Goal: Transaction & Acquisition: Purchase product/service

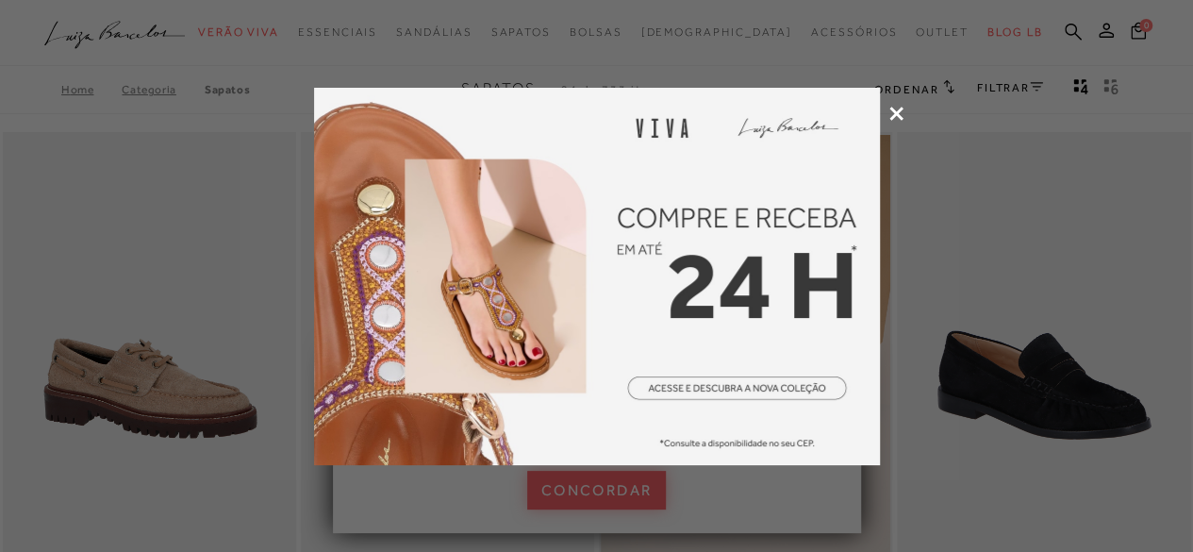
click at [904, 108] on div at bounding box center [596, 276] width 1193 height 552
click at [899, 108] on icon at bounding box center [897, 114] width 14 height 14
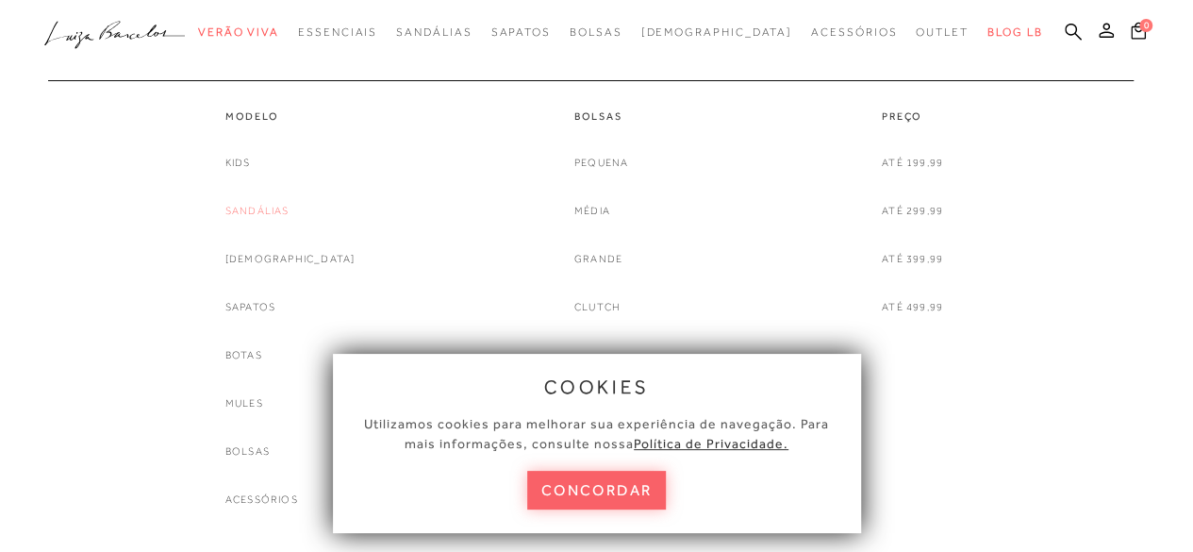
click at [290, 214] on link "Sandálias" at bounding box center [257, 211] width 64 height 20
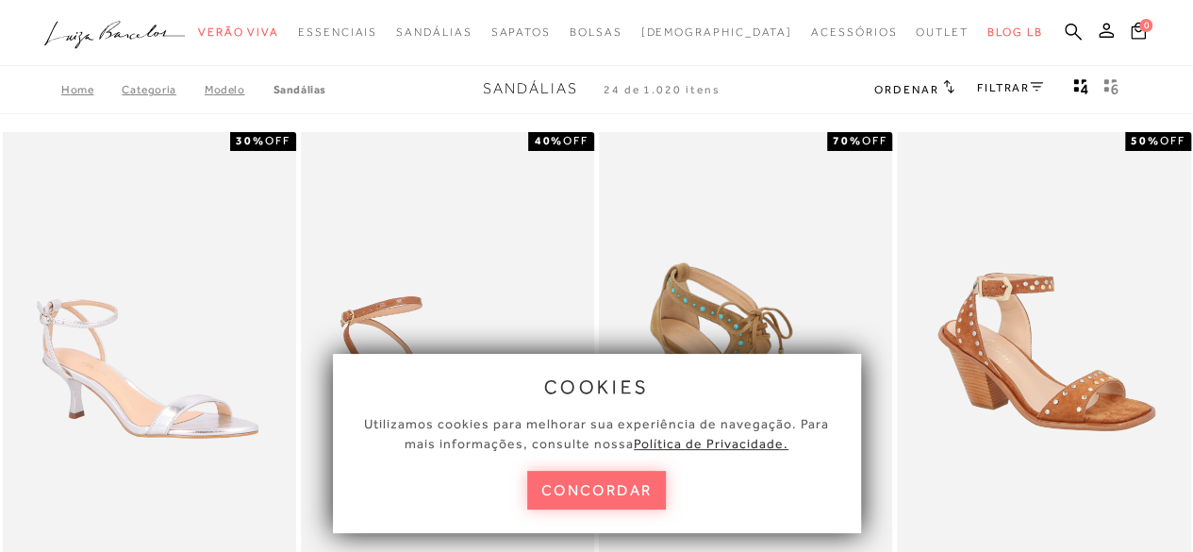
click at [610, 492] on button "concordar" at bounding box center [597, 490] width 140 height 39
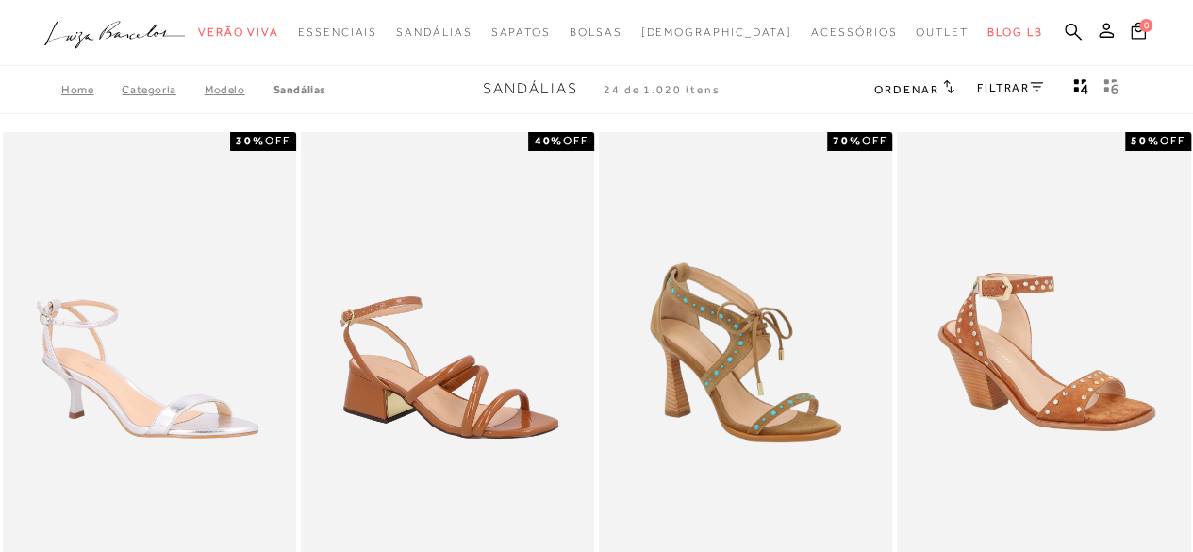
click at [1014, 89] on link "FILTRAR" at bounding box center [1010, 87] width 66 height 13
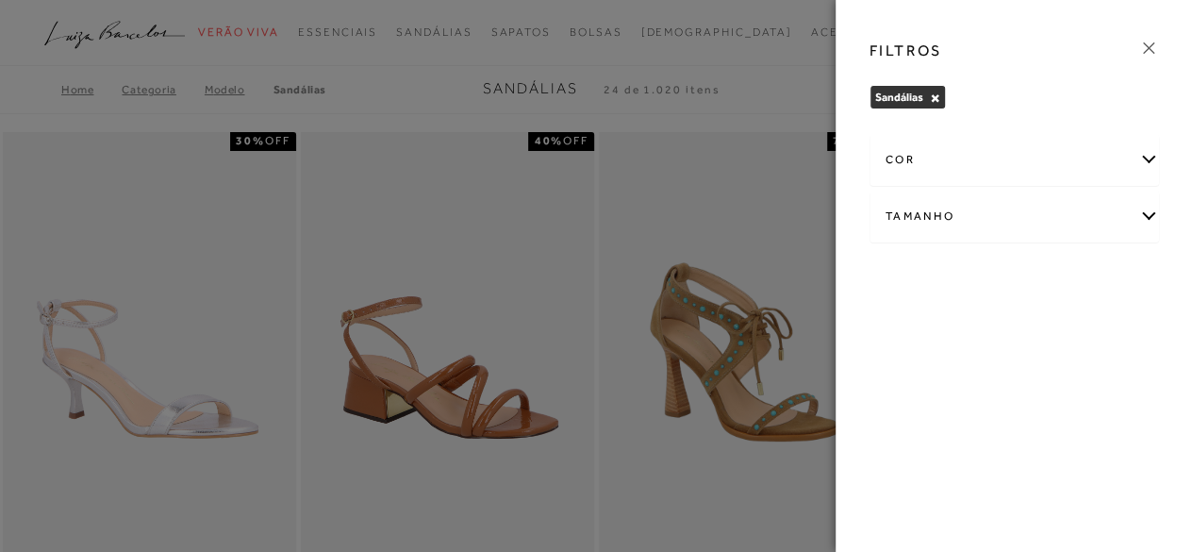
click at [934, 213] on div "Tamanho" at bounding box center [1015, 217] width 289 height 50
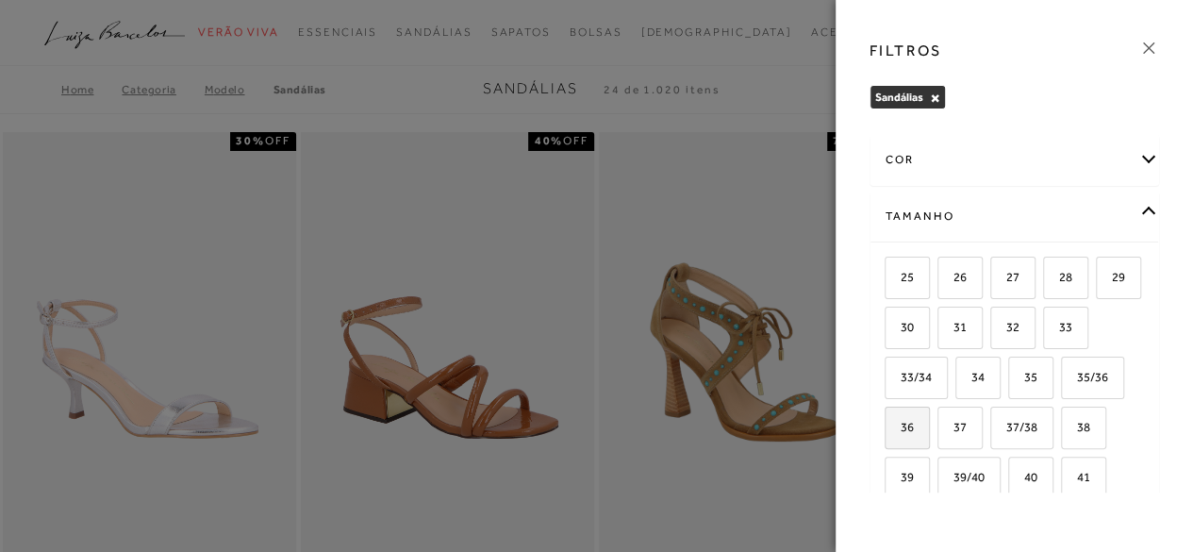
click at [914, 420] on span "36" at bounding box center [900, 427] width 27 height 14
click at [901, 421] on input "36" at bounding box center [891, 430] width 19 height 19
checkbox input "true"
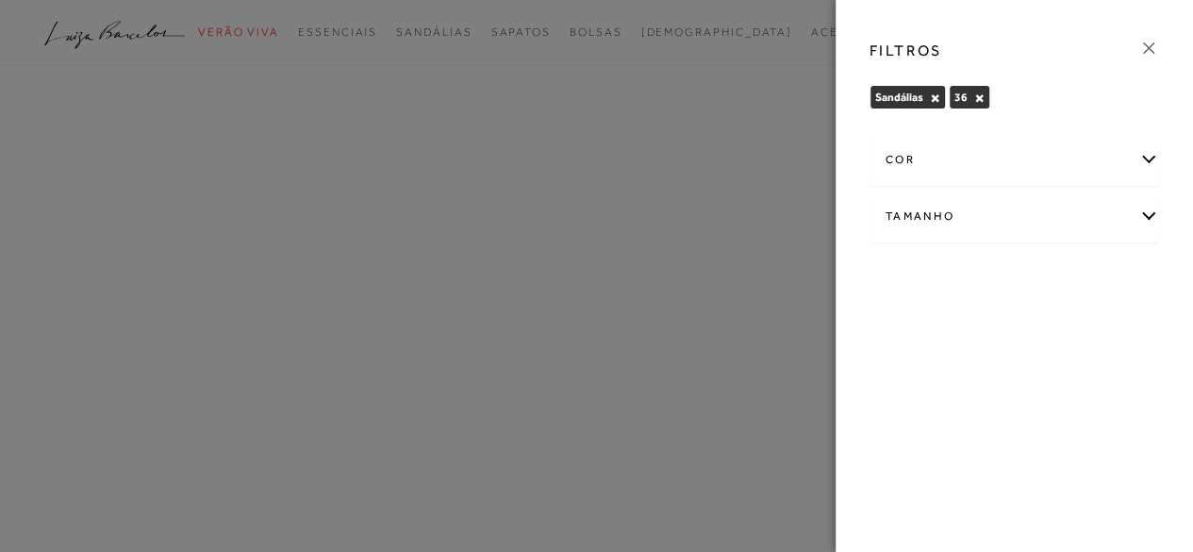
click at [793, 85] on div at bounding box center [596, 276] width 1193 height 552
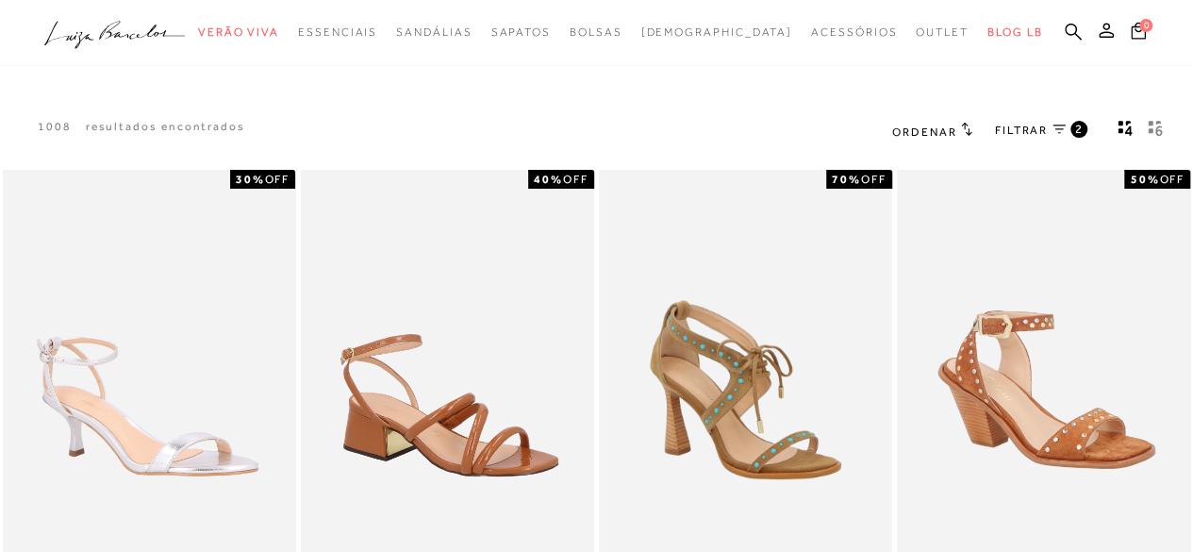
click at [1143, 127] on button "gridText6Desc" at bounding box center [1155, 131] width 26 height 25
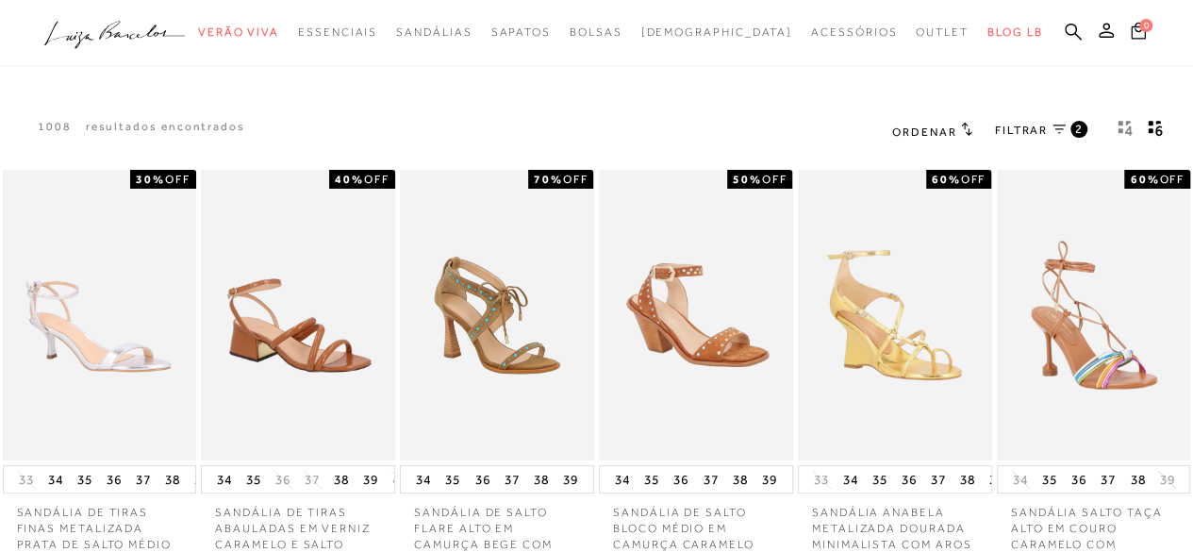
click at [1058, 134] on link "FILTRAR 2" at bounding box center [1041, 131] width 92 height 21
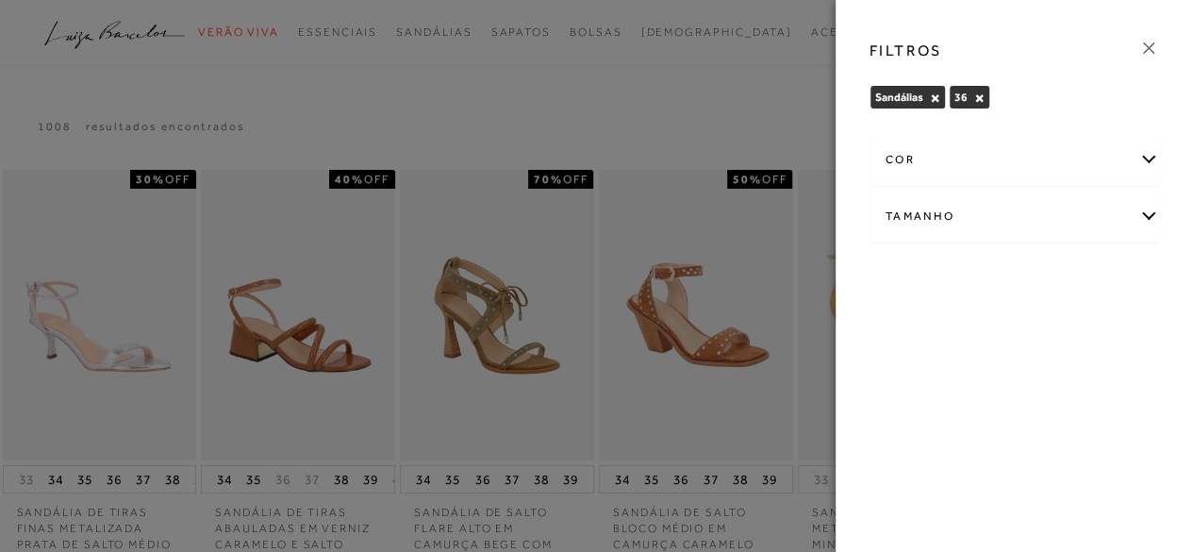
click at [979, 224] on div "Tamanho" at bounding box center [1015, 217] width 289 height 50
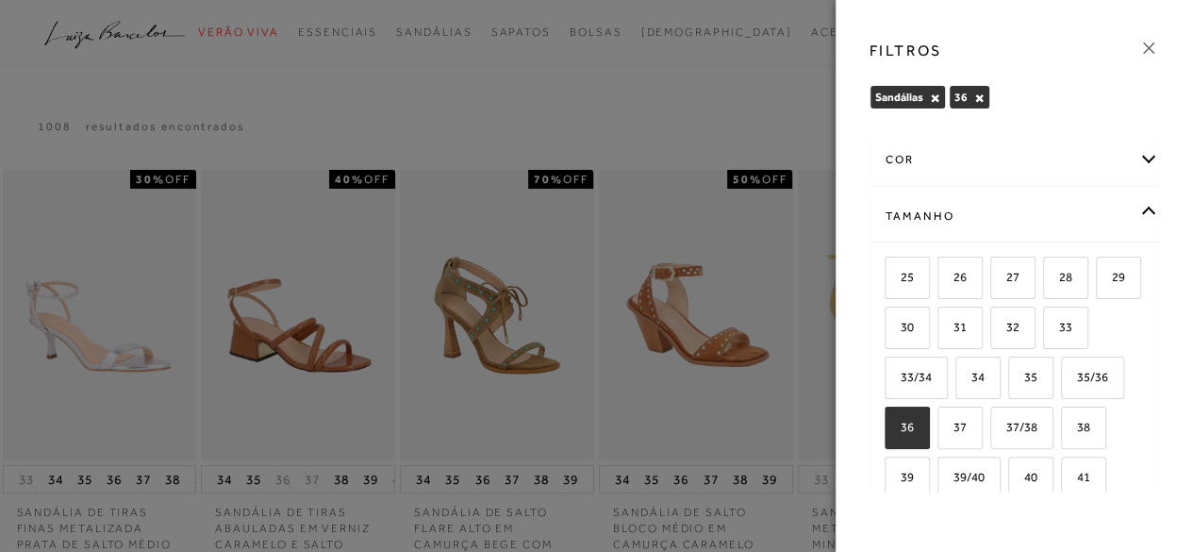
click at [929, 431] on label "36" at bounding box center [907, 428] width 43 height 41
click at [901, 431] on input "36" at bounding box center [891, 430] width 19 height 19
checkbox input "false"
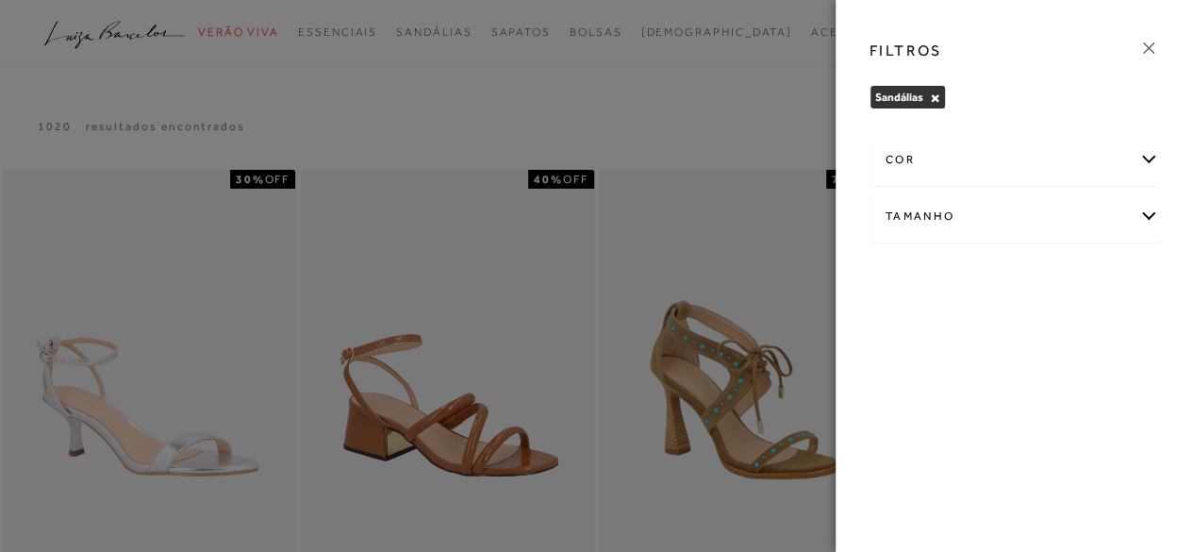
click at [998, 214] on div "Tamanho" at bounding box center [1015, 217] width 289 height 50
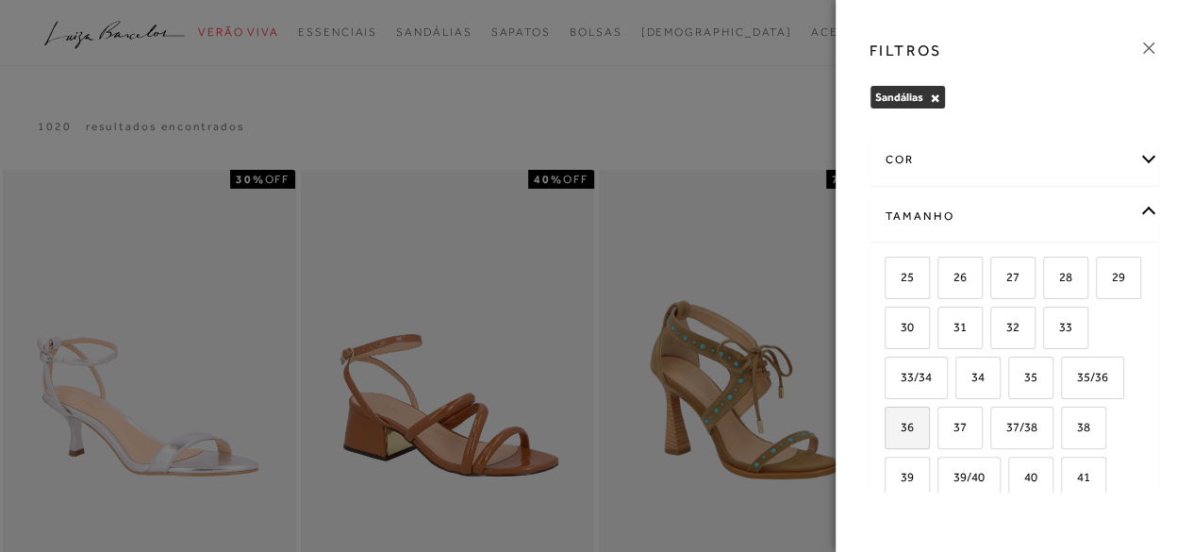
click at [914, 427] on span "36" at bounding box center [900, 427] width 27 height 14
click at [901, 427] on input "36" at bounding box center [891, 430] width 19 height 19
checkbox input "true"
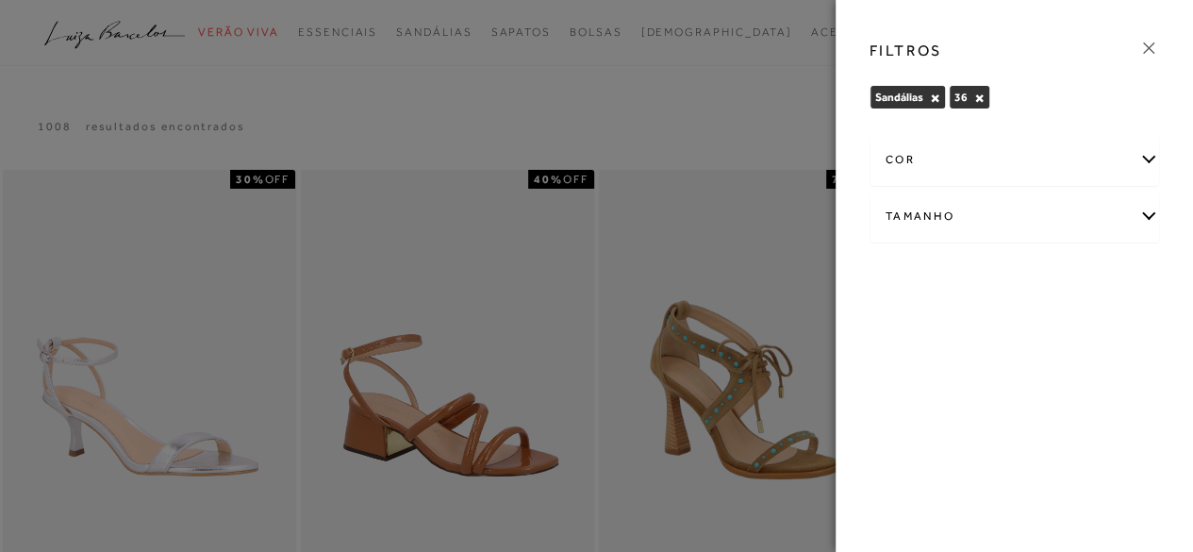
click at [762, 102] on div at bounding box center [596, 276] width 1193 height 552
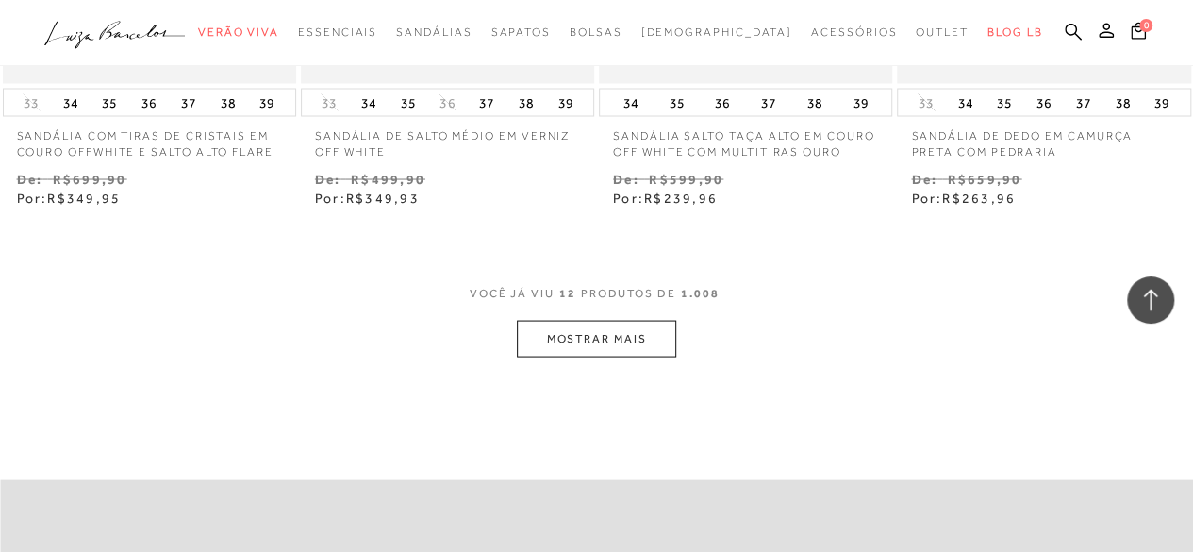
scroll to position [1738, 0]
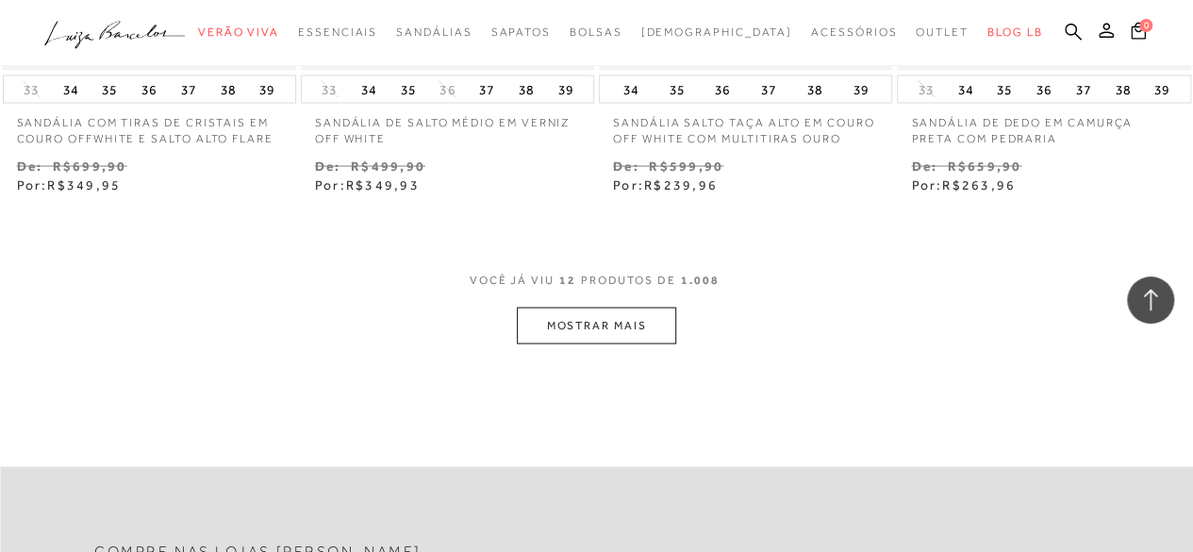
click at [636, 339] on button "MOSTRAR MAIS" at bounding box center [596, 325] width 158 height 37
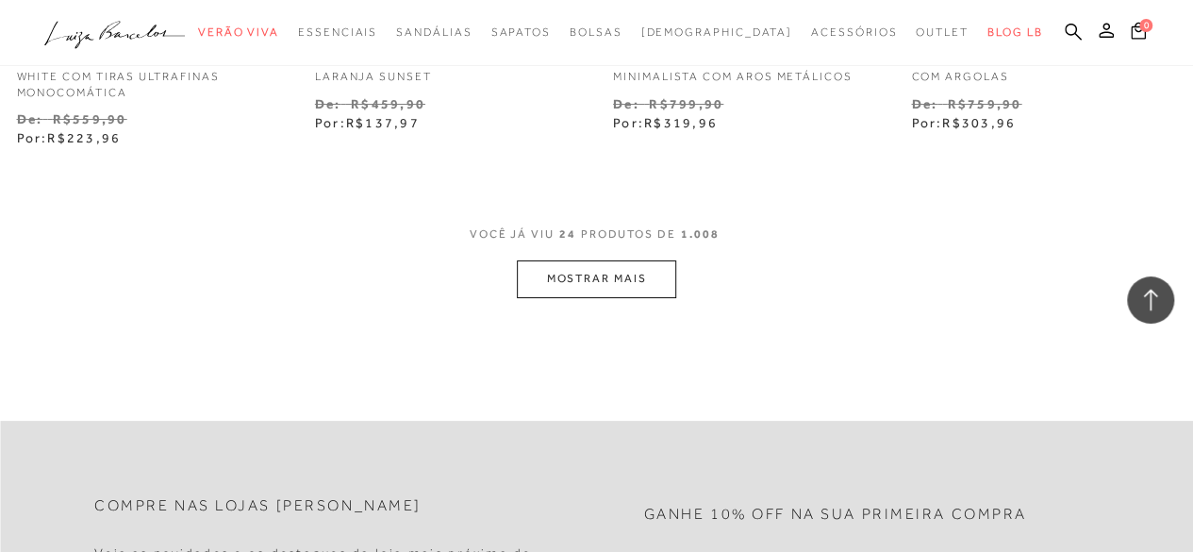
scroll to position [3638, 0]
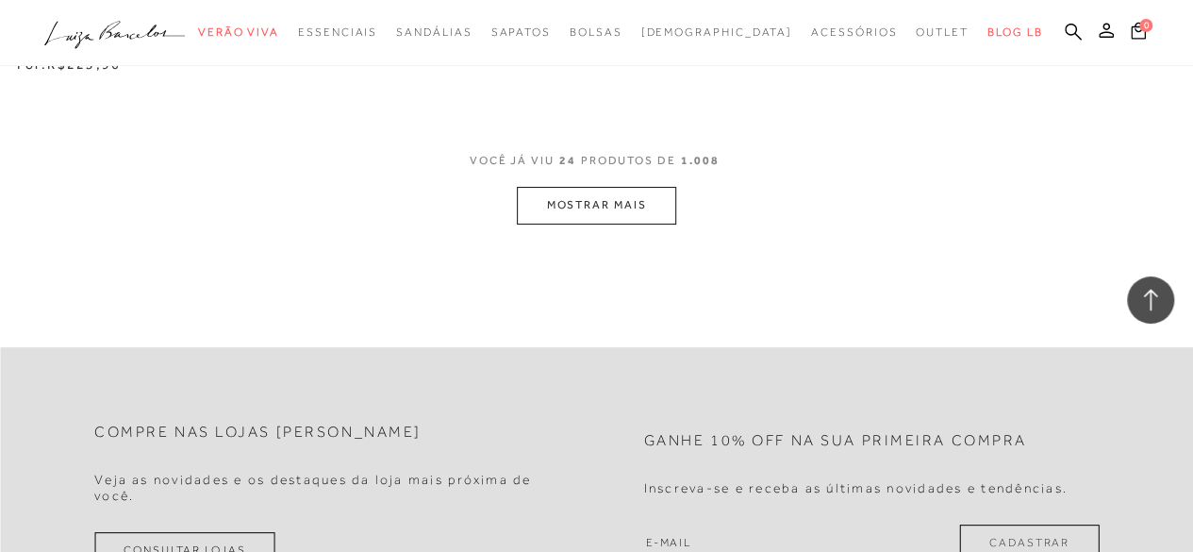
click at [641, 191] on button "MOSTRAR MAIS" at bounding box center [596, 205] width 158 height 37
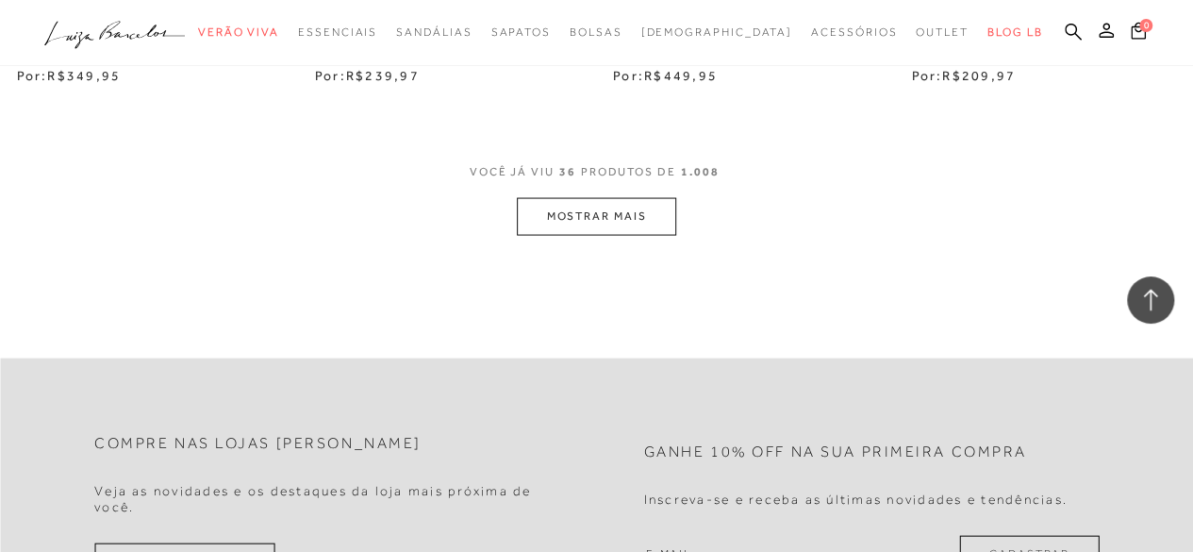
scroll to position [5415, 0]
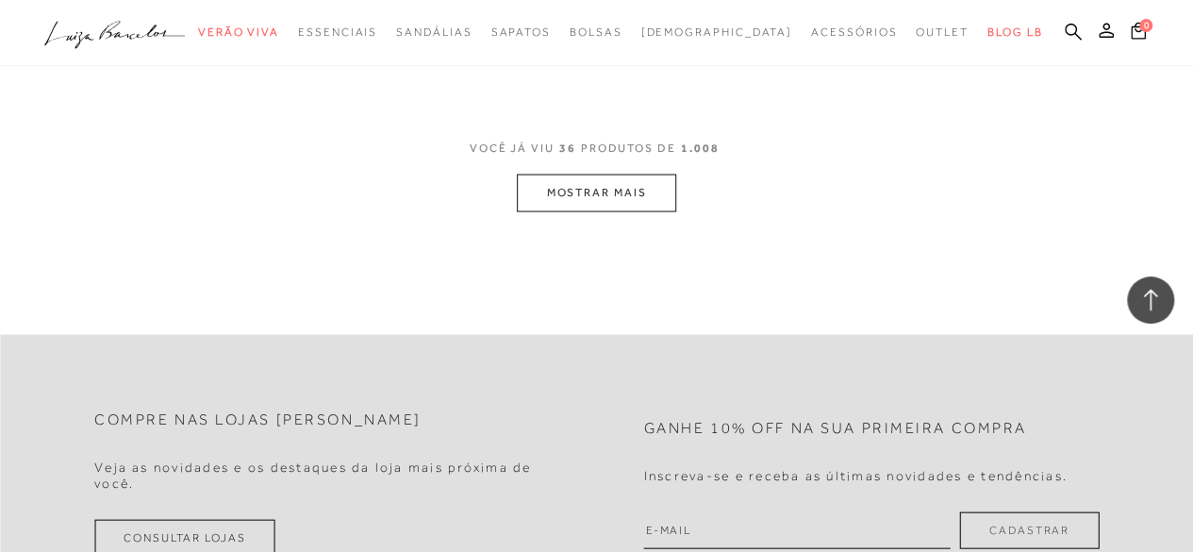
click at [657, 175] on button "MOSTRAR MAIS" at bounding box center [596, 193] width 158 height 37
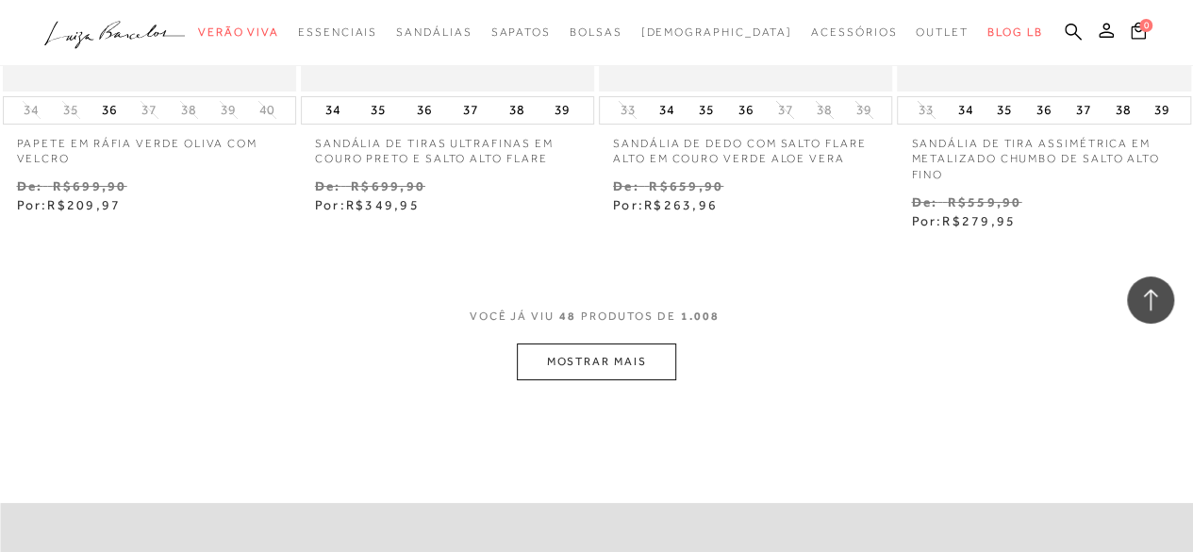
scroll to position [7113, 0]
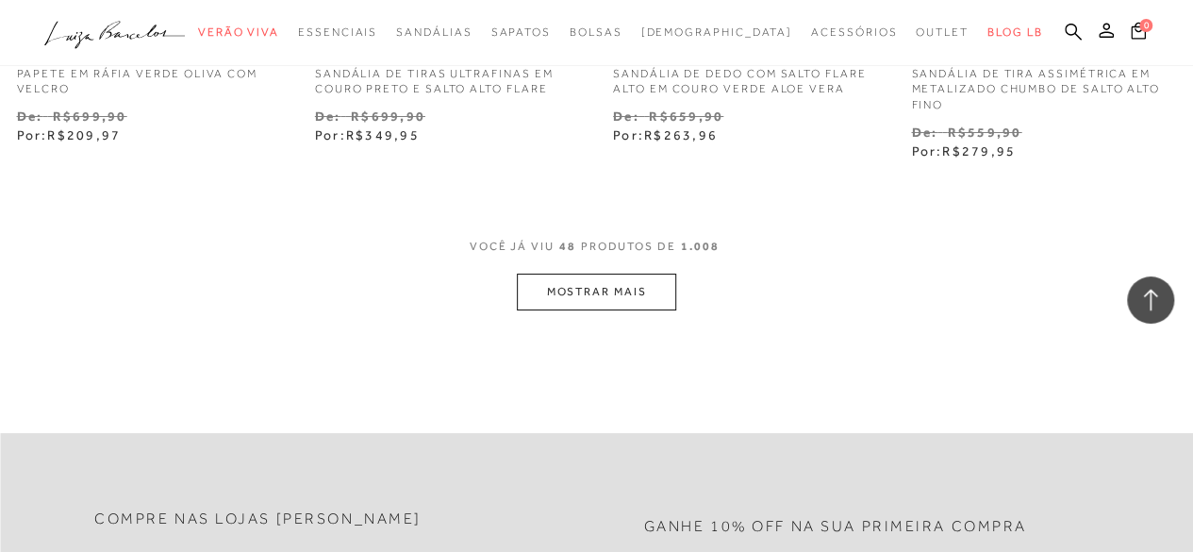
click at [653, 282] on button "MOSTRAR MAIS" at bounding box center [596, 292] width 158 height 37
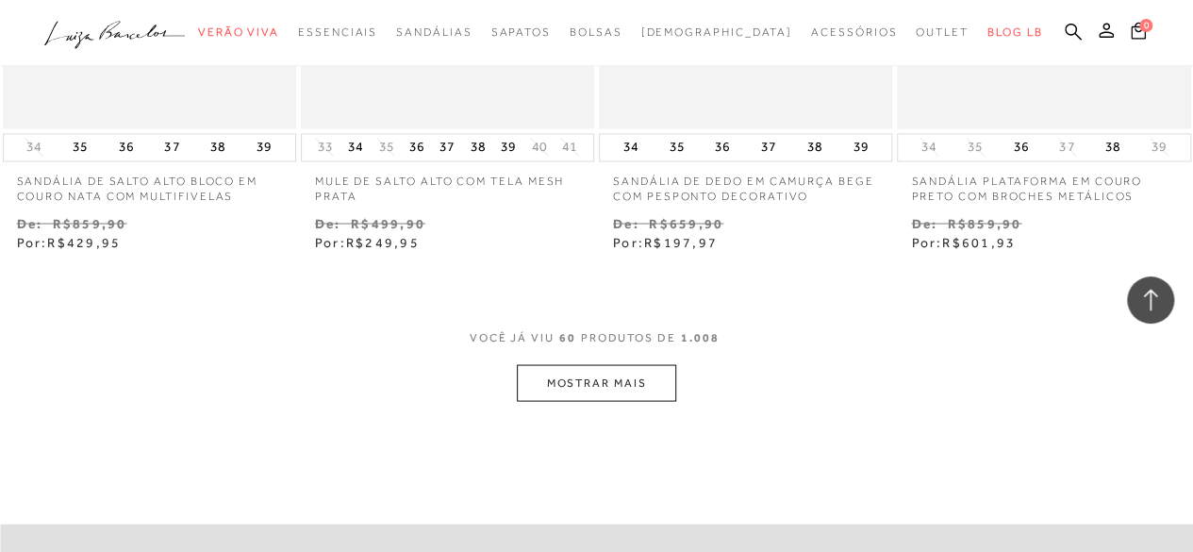
scroll to position [8808, 0]
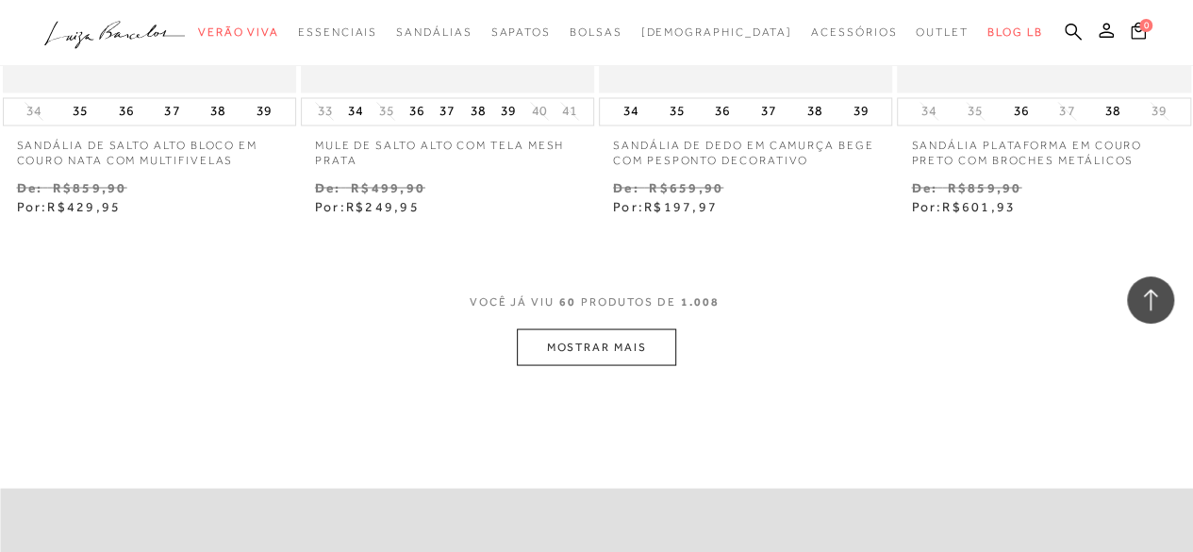
click at [630, 328] on button "MOSTRAR MAIS" at bounding box center [596, 346] width 158 height 37
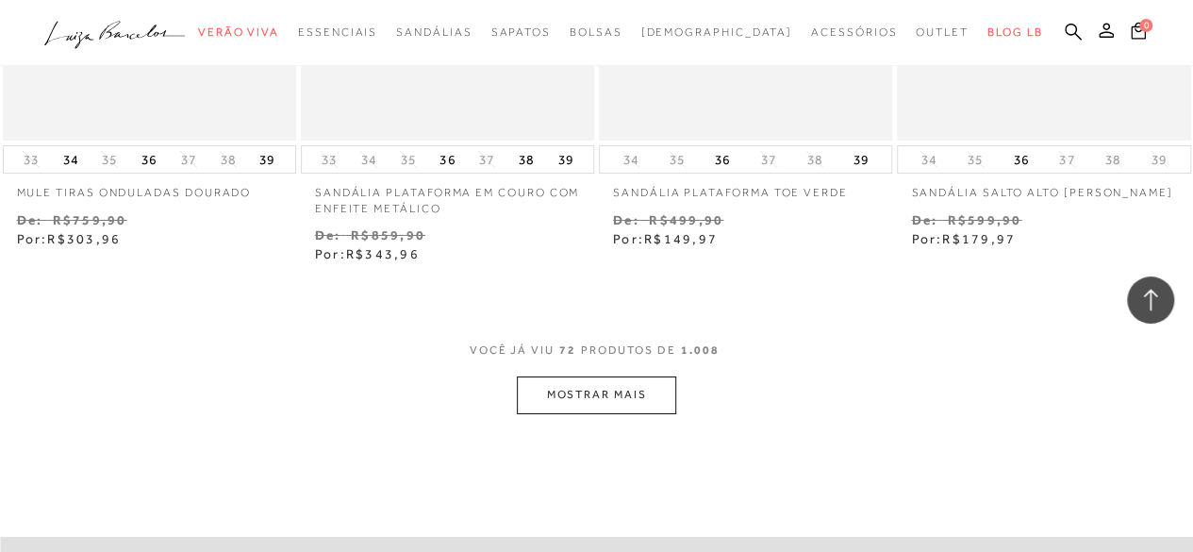
scroll to position [10523, 0]
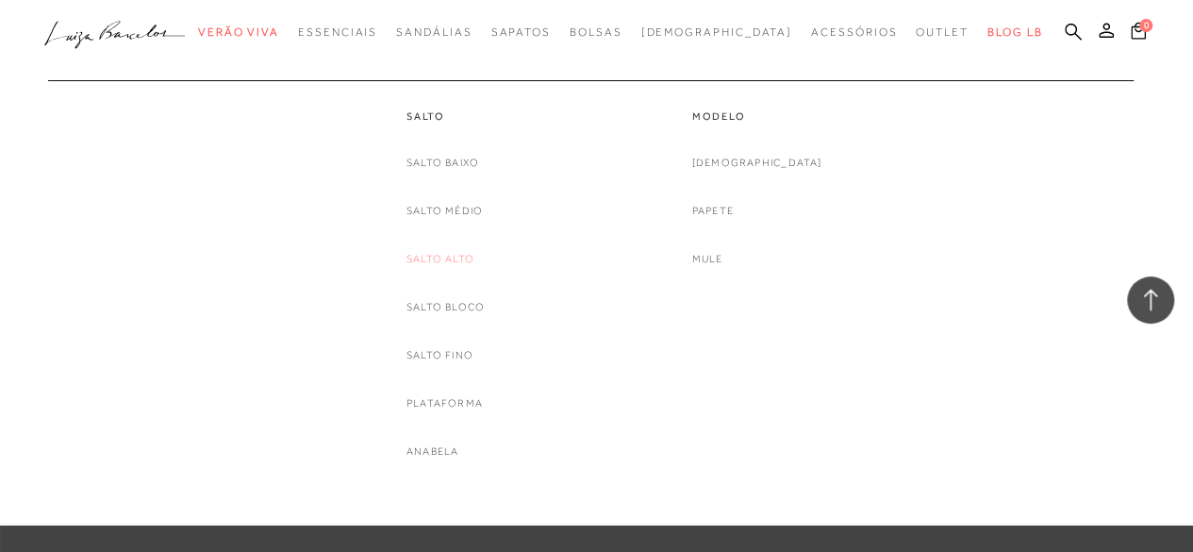
click at [440, 256] on link "Salto Alto" at bounding box center [441, 259] width 68 height 20
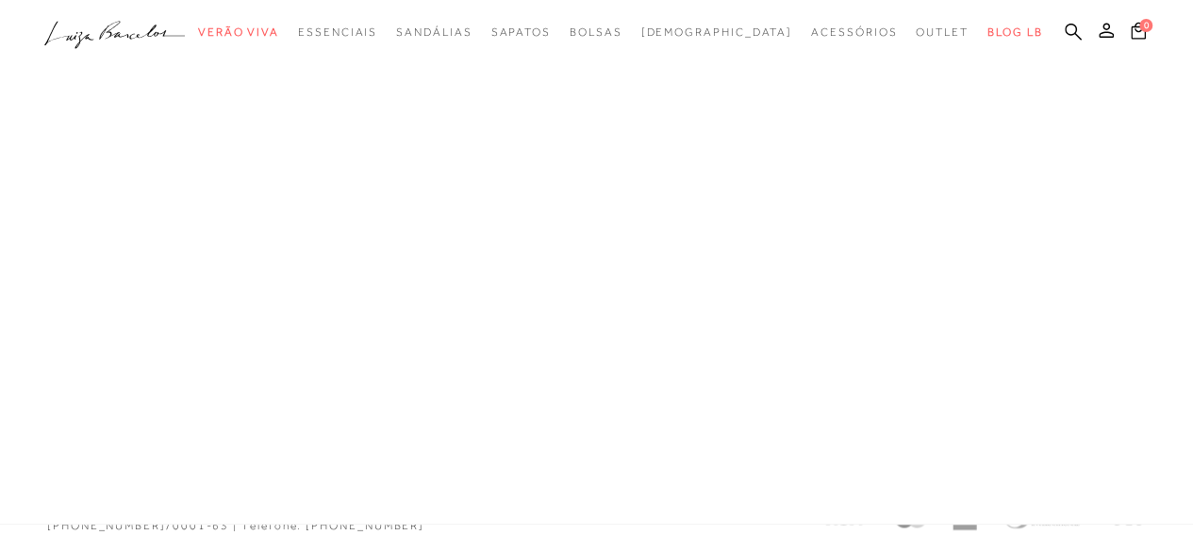
scroll to position [664, 0]
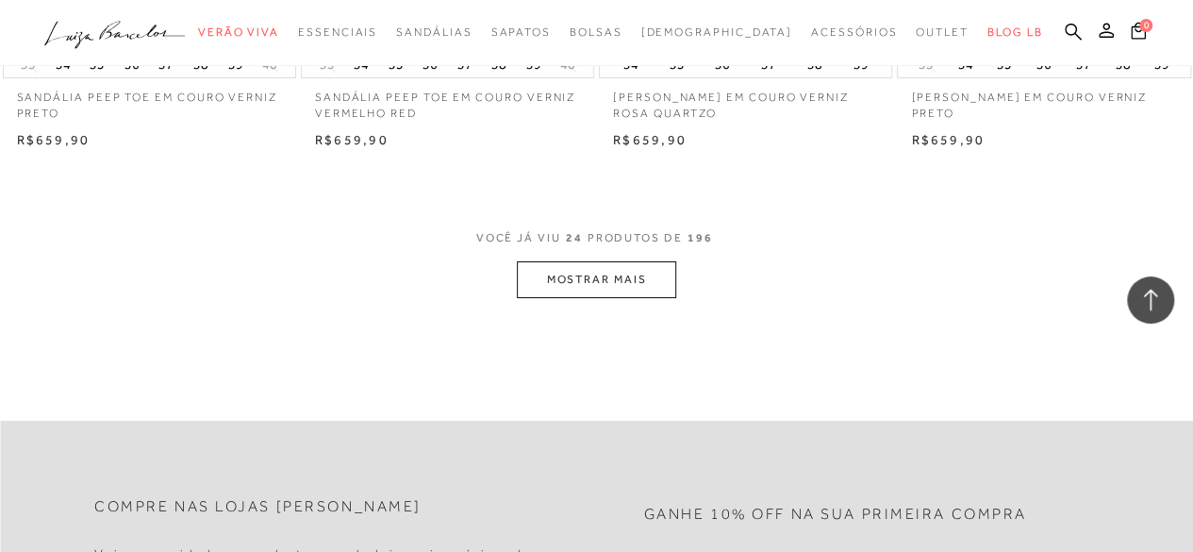
scroll to position [3413, 0]
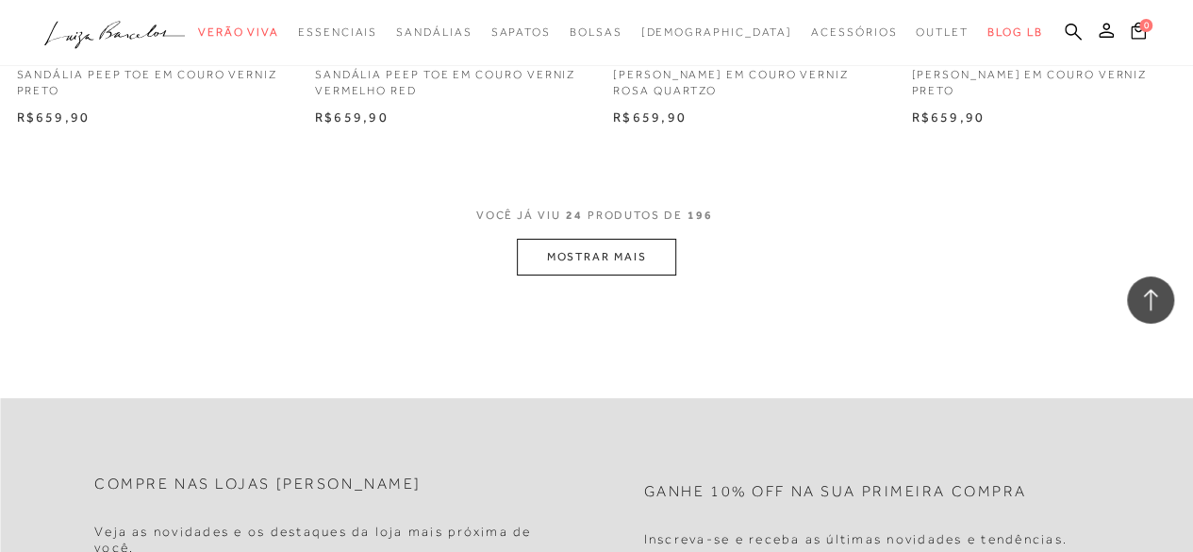
click at [665, 275] on button "MOSTRAR MAIS" at bounding box center [596, 257] width 158 height 37
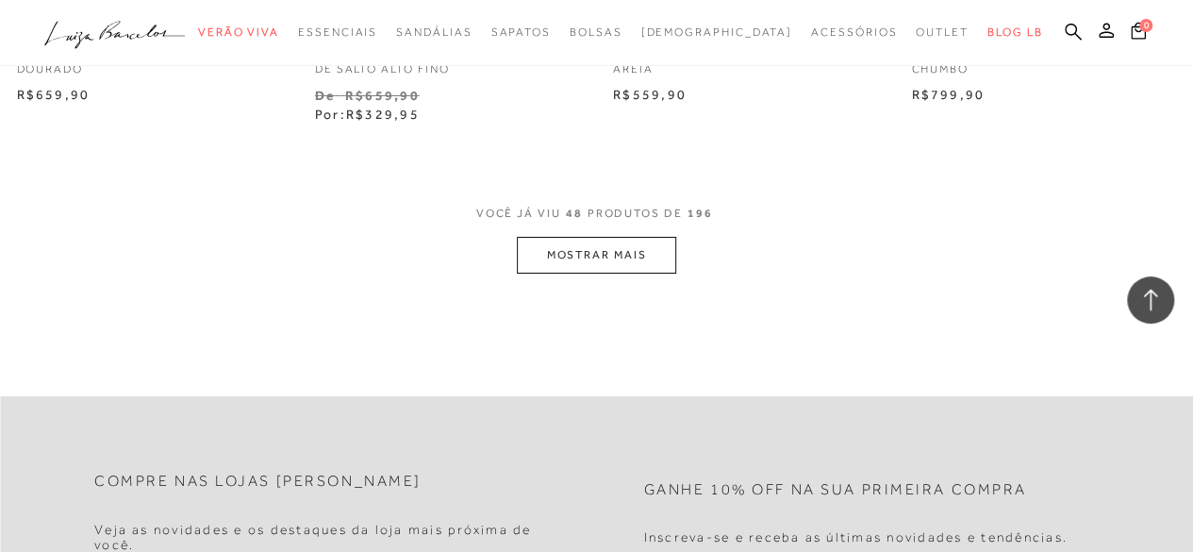
scroll to position [6872, 0]
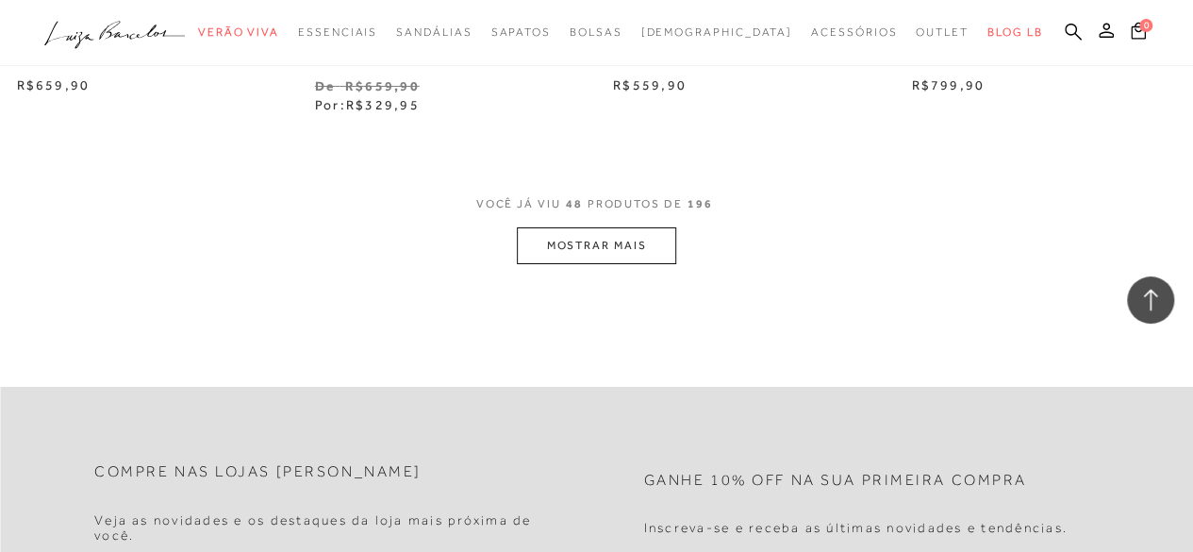
click at [660, 263] on button "MOSTRAR MAIS" at bounding box center [596, 245] width 158 height 37
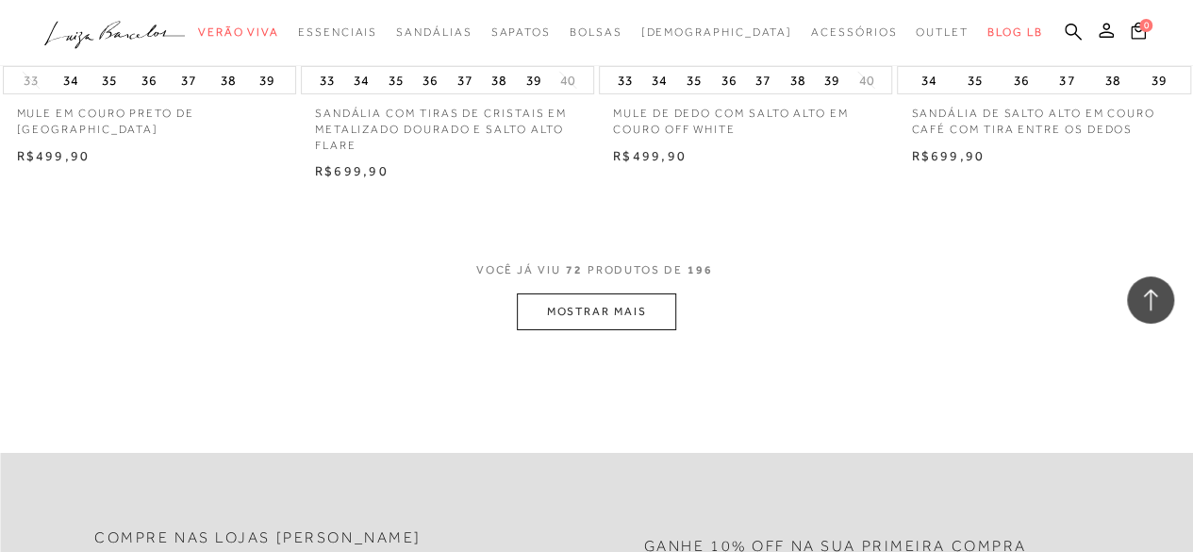
scroll to position [10326, 0]
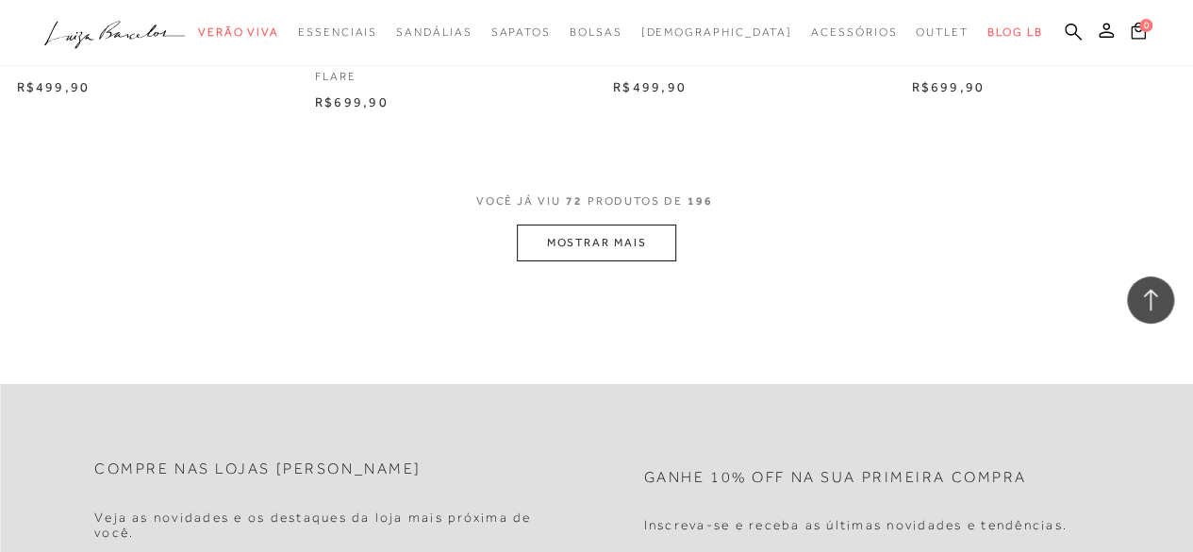
click at [583, 261] on button "MOSTRAR MAIS" at bounding box center [596, 243] width 158 height 37
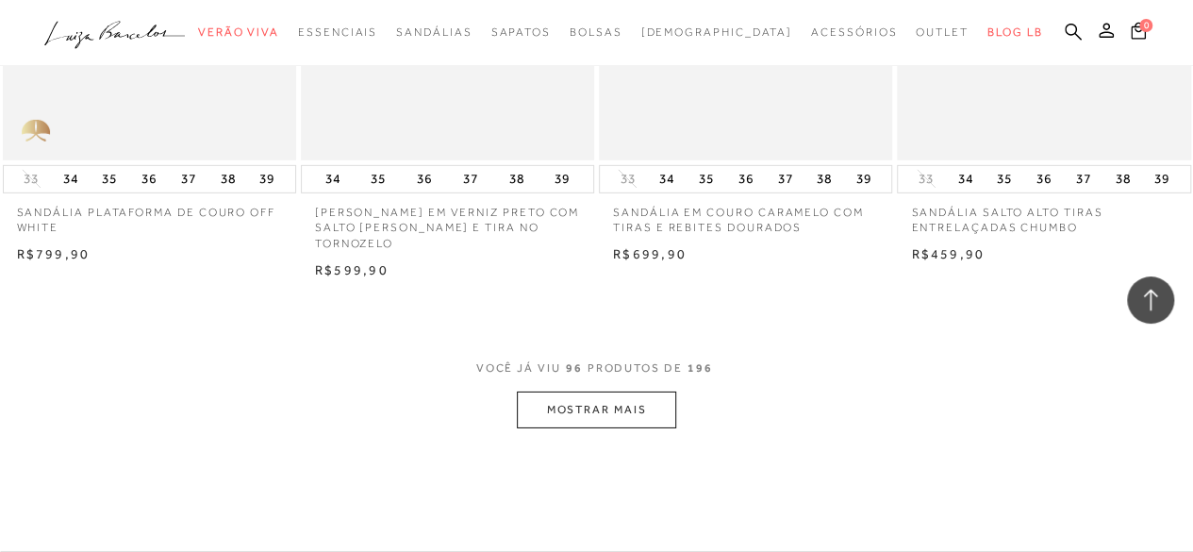
scroll to position [13676, 0]
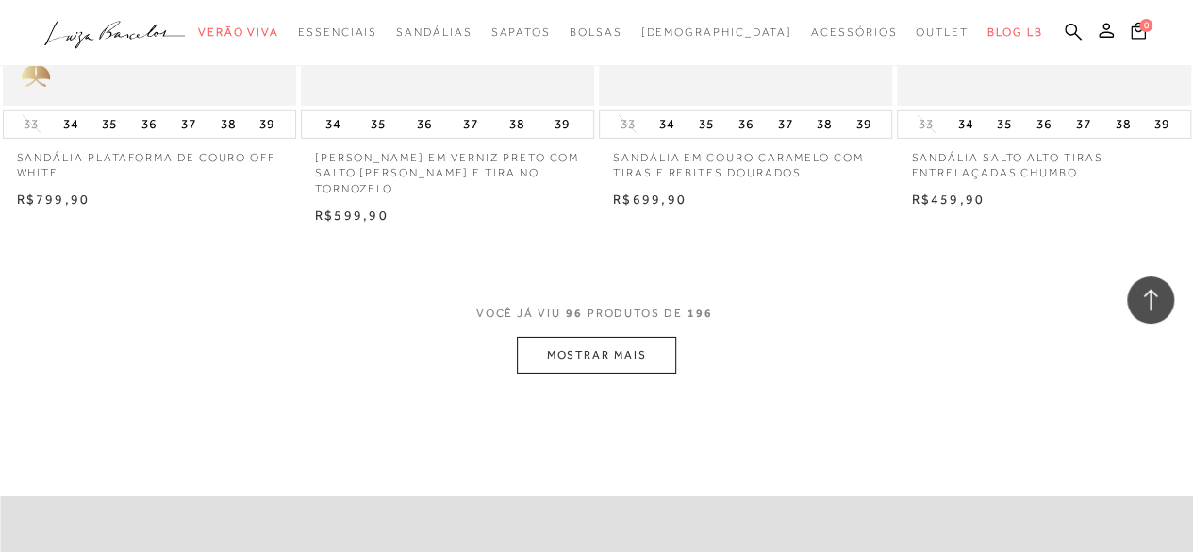
click at [636, 354] on button "MOSTRAR MAIS" at bounding box center [596, 355] width 158 height 37
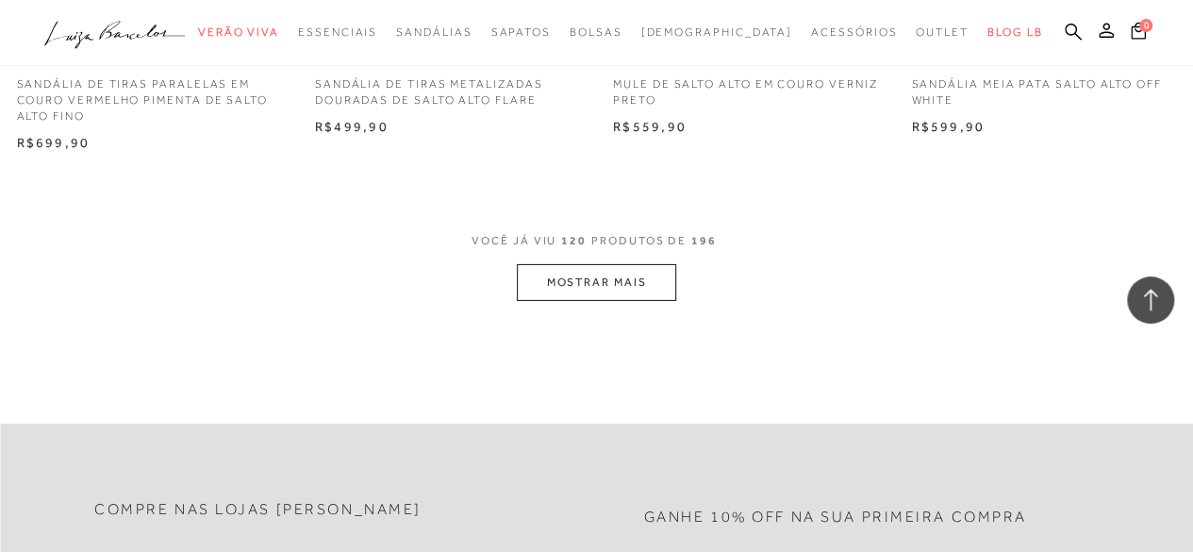
scroll to position [17319, 0]
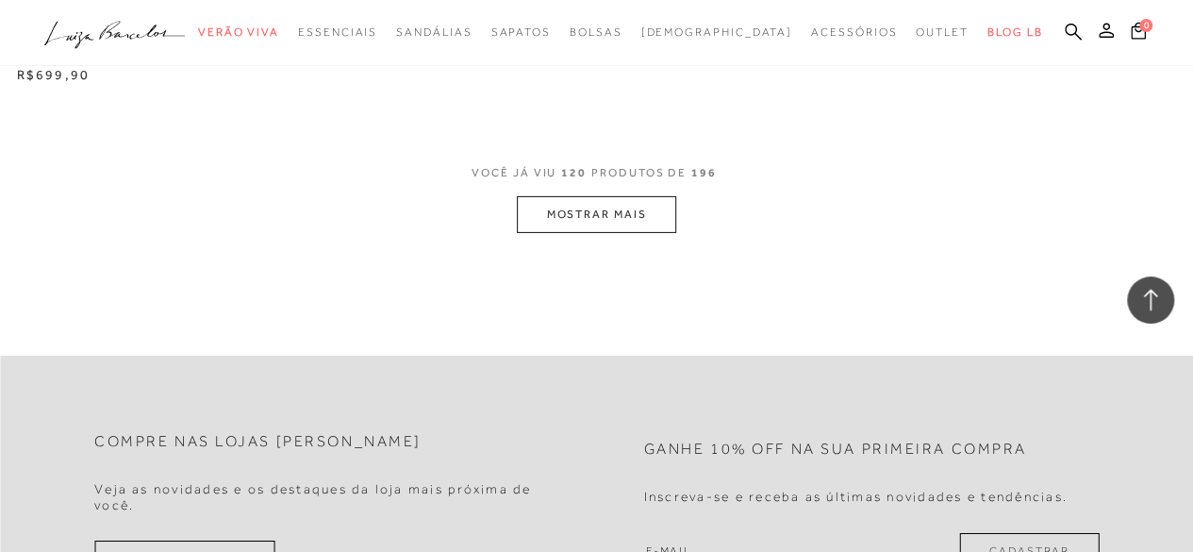
click at [609, 196] on button "MOSTRAR MAIS" at bounding box center [596, 214] width 158 height 37
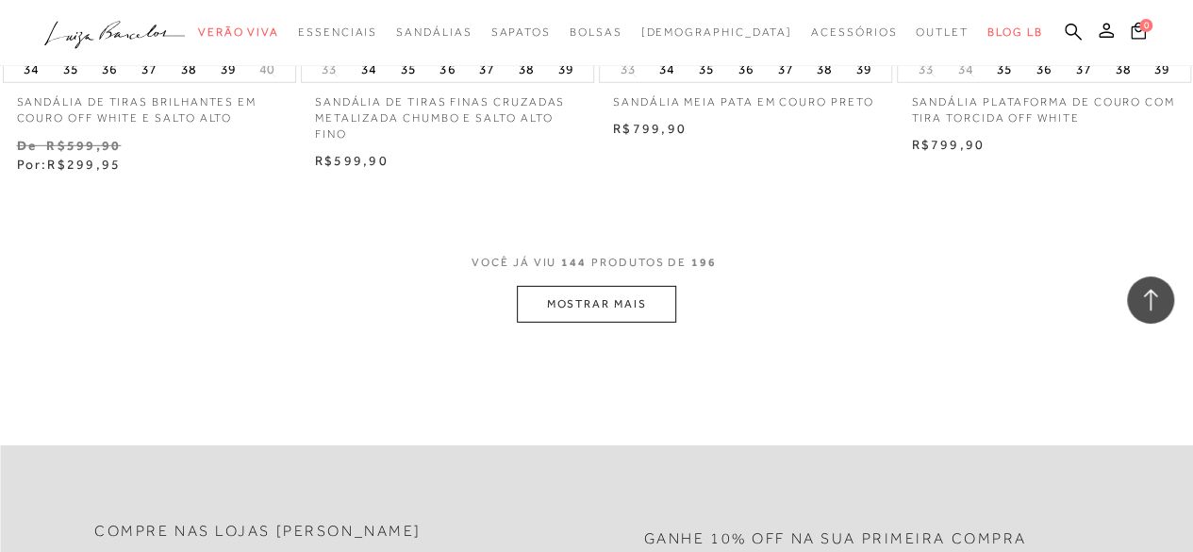
scroll to position [20791, 0]
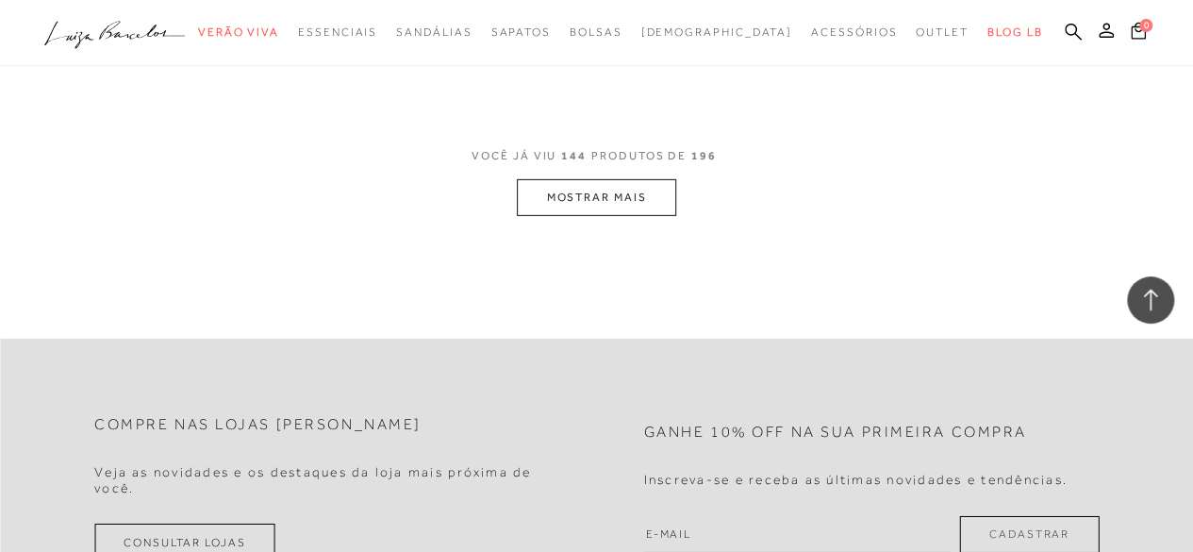
click at [566, 179] on button "MOSTRAR MAIS" at bounding box center [596, 197] width 158 height 37
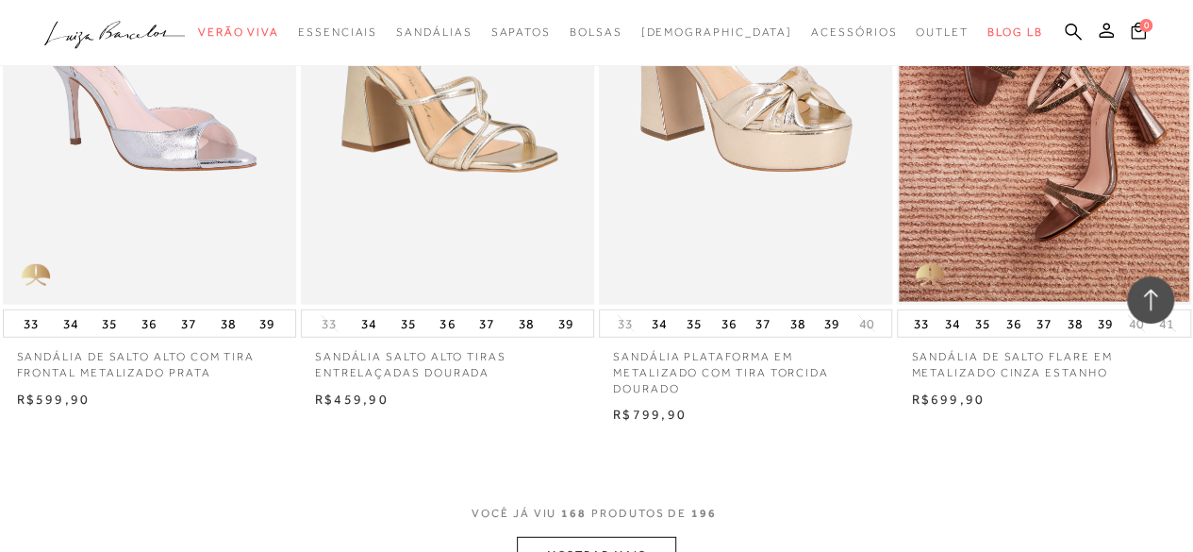
scroll to position [24025, 0]
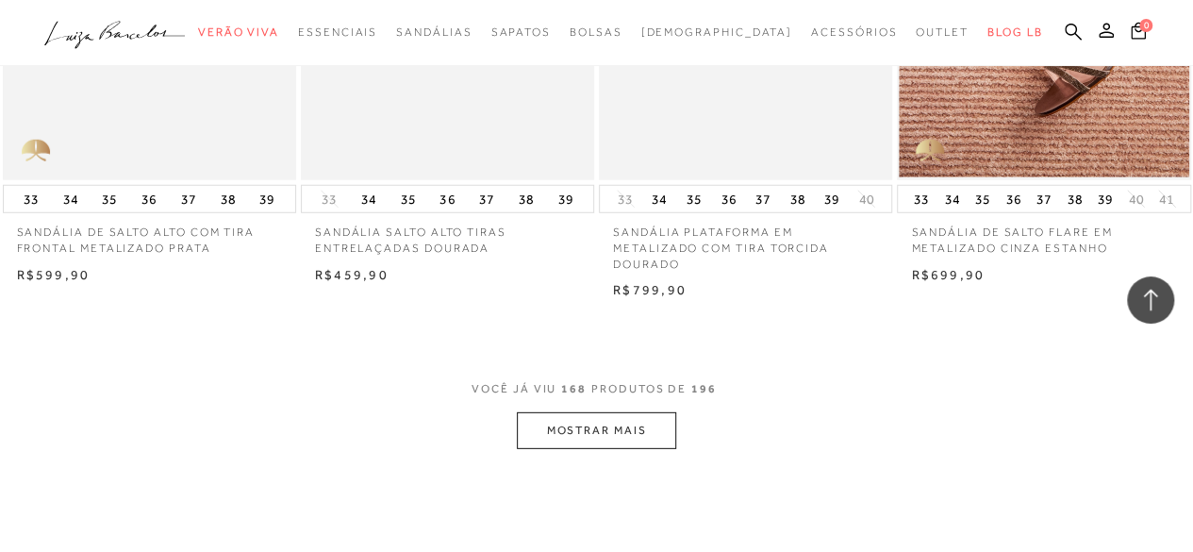
click at [577, 412] on button "MOSTRAR MAIS" at bounding box center [596, 430] width 158 height 37
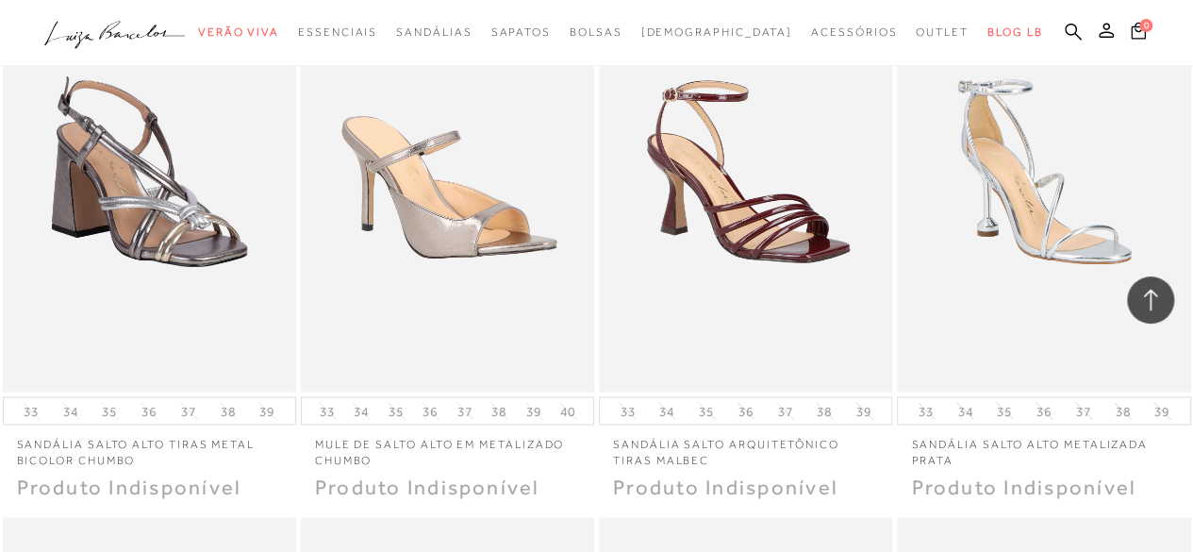
scroll to position [11596, 0]
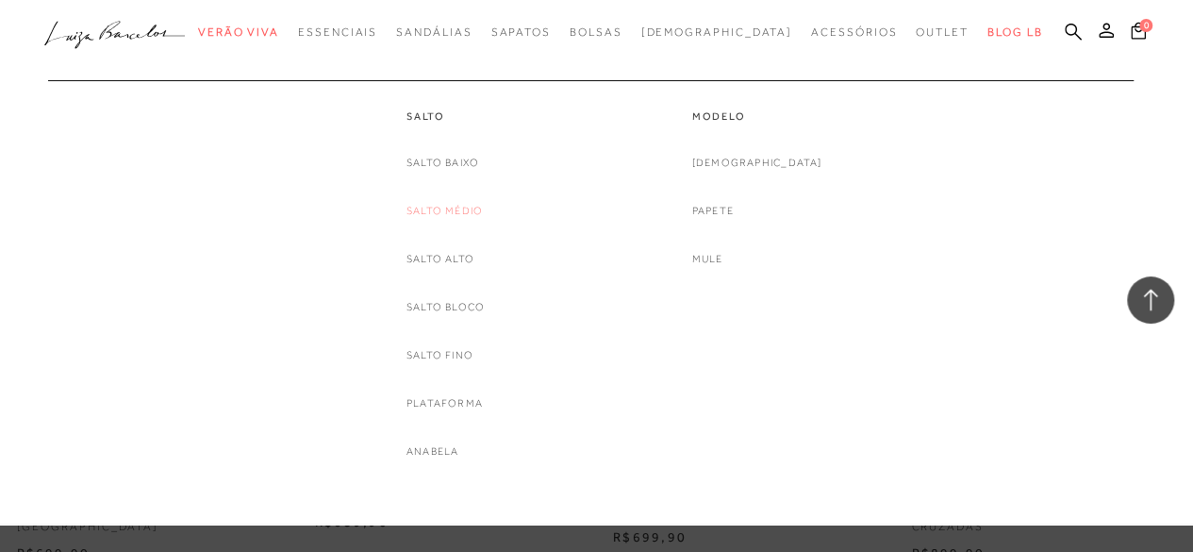
click at [455, 201] on link "Salto Médio" at bounding box center [445, 211] width 76 height 20
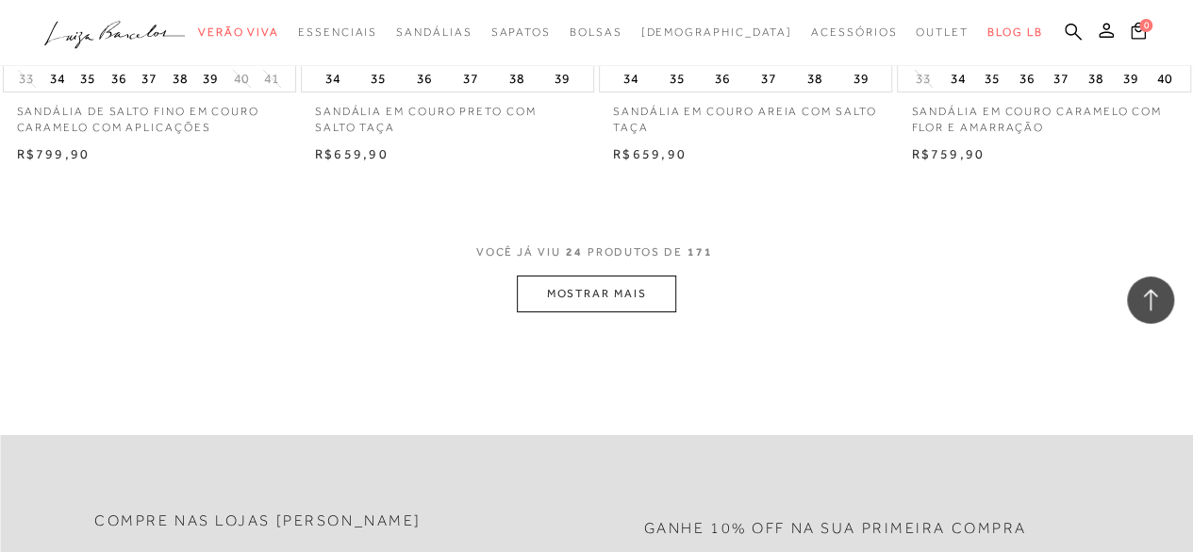
scroll to position [3377, 0]
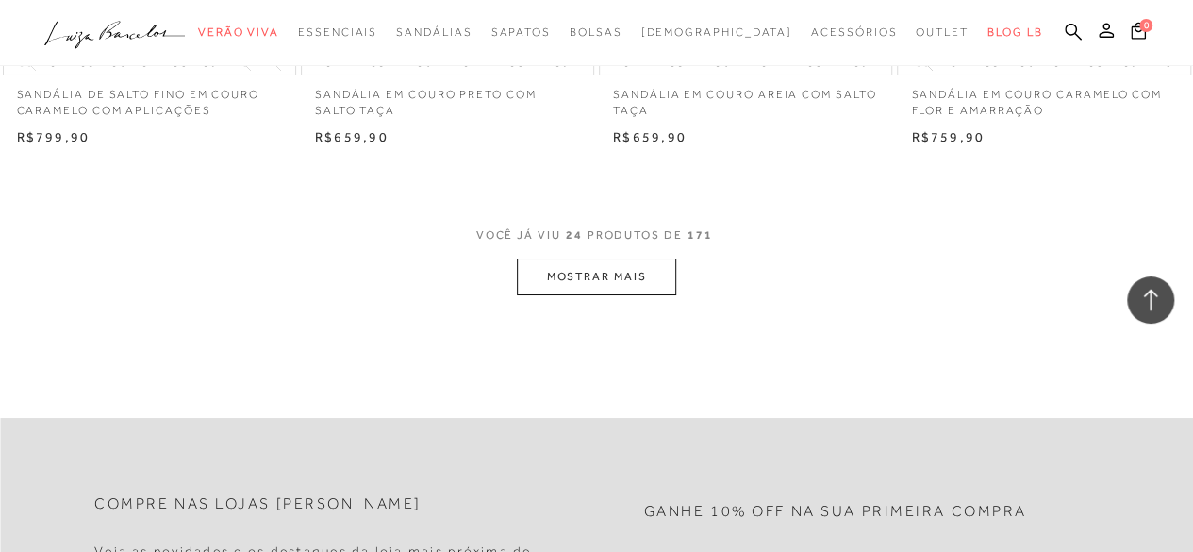
click at [620, 273] on button "MOSTRAR MAIS" at bounding box center [596, 276] width 158 height 37
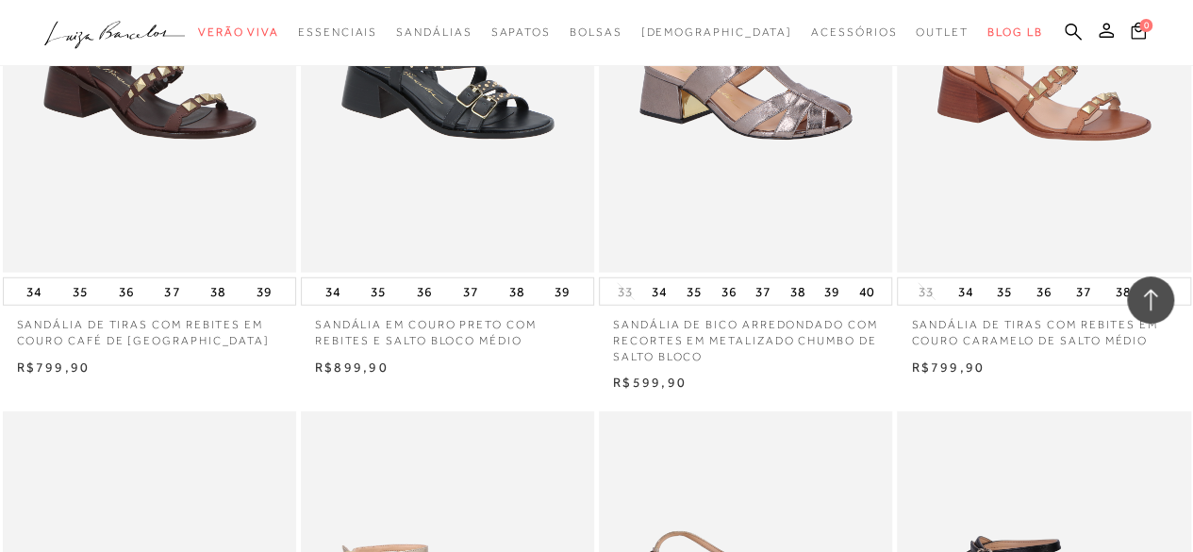
scroll to position [4614, 0]
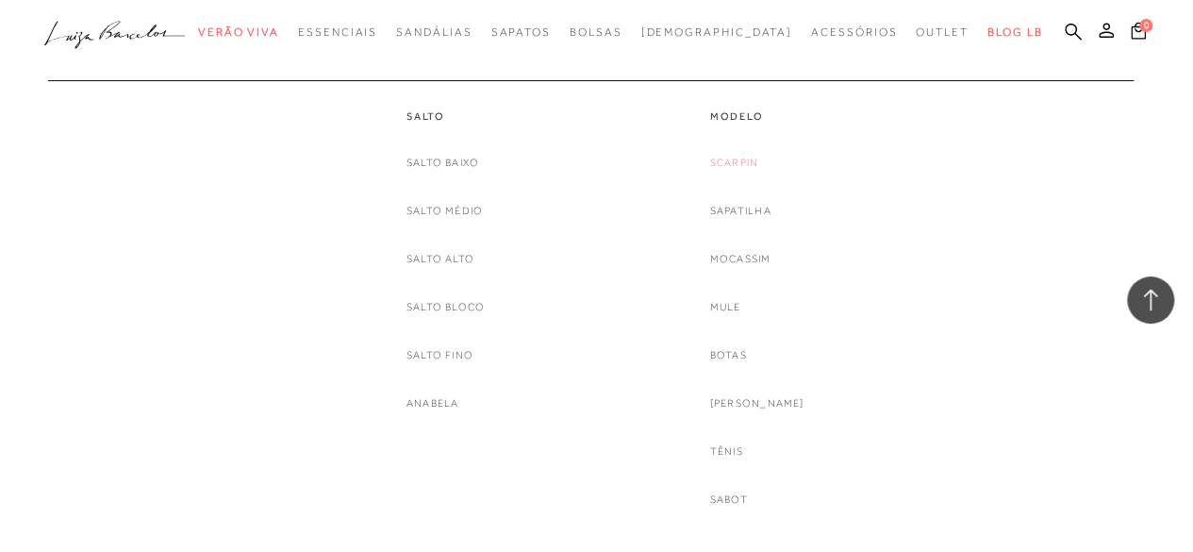
click at [747, 158] on link "Scarpin" at bounding box center [734, 163] width 48 height 20
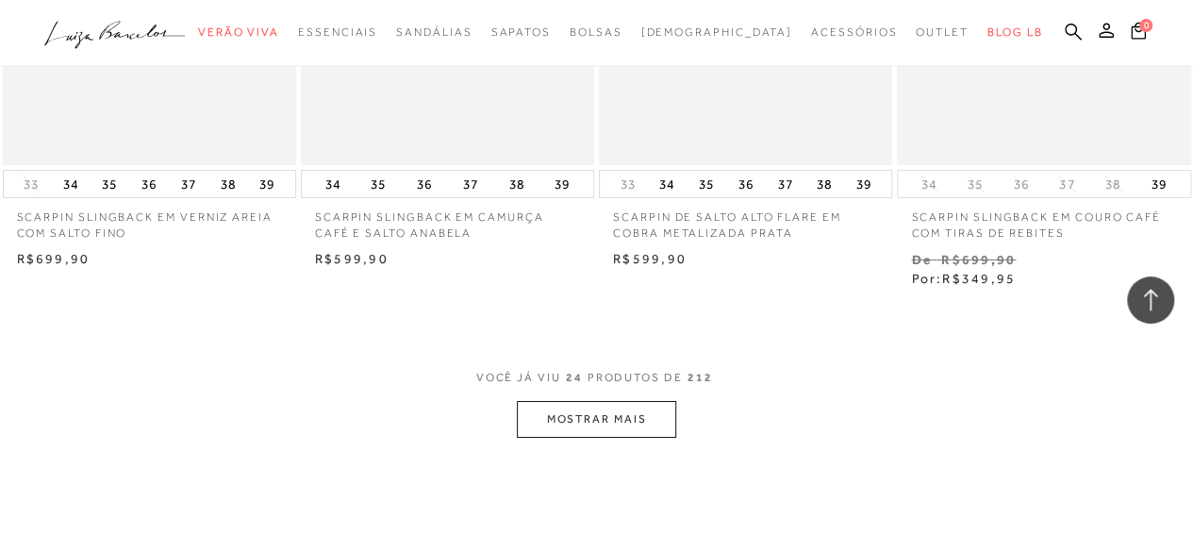
scroll to position [3364, 0]
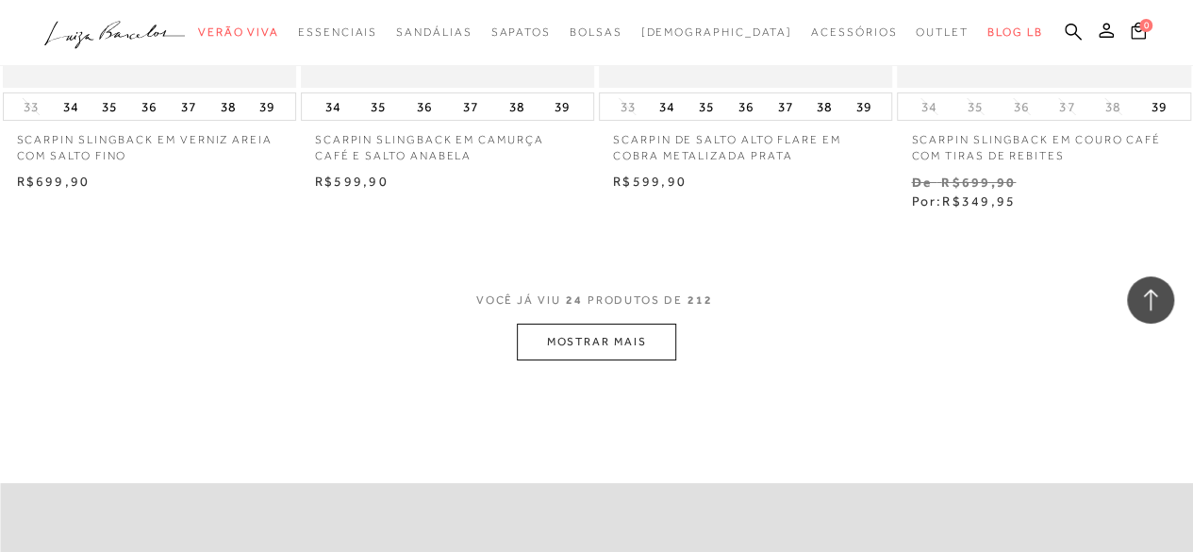
click at [653, 335] on button "MOSTRAR MAIS" at bounding box center [596, 342] width 158 height 37
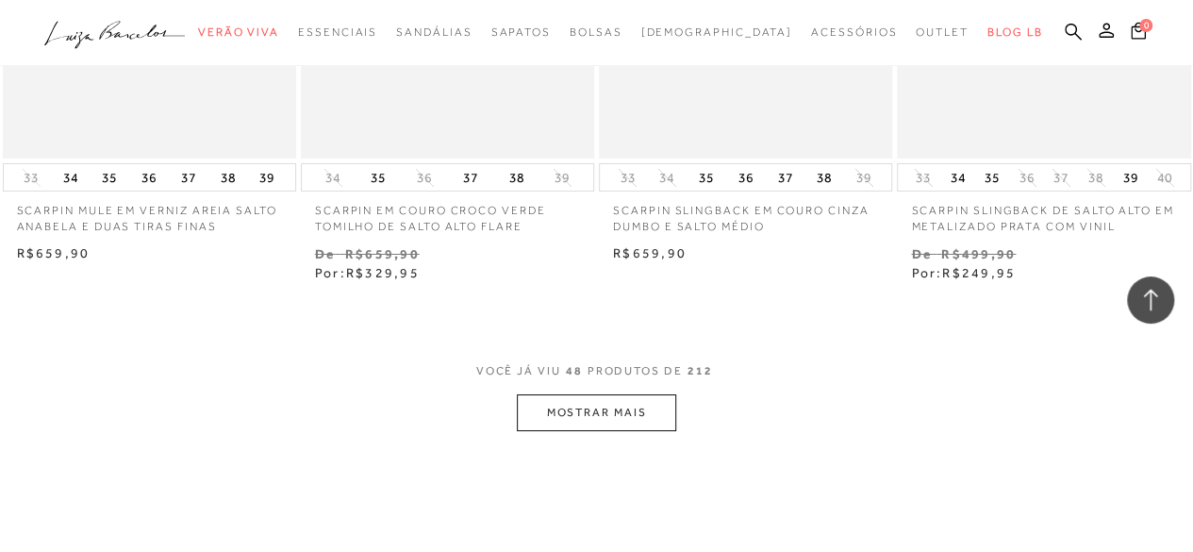
scroll to position [6864, 0]
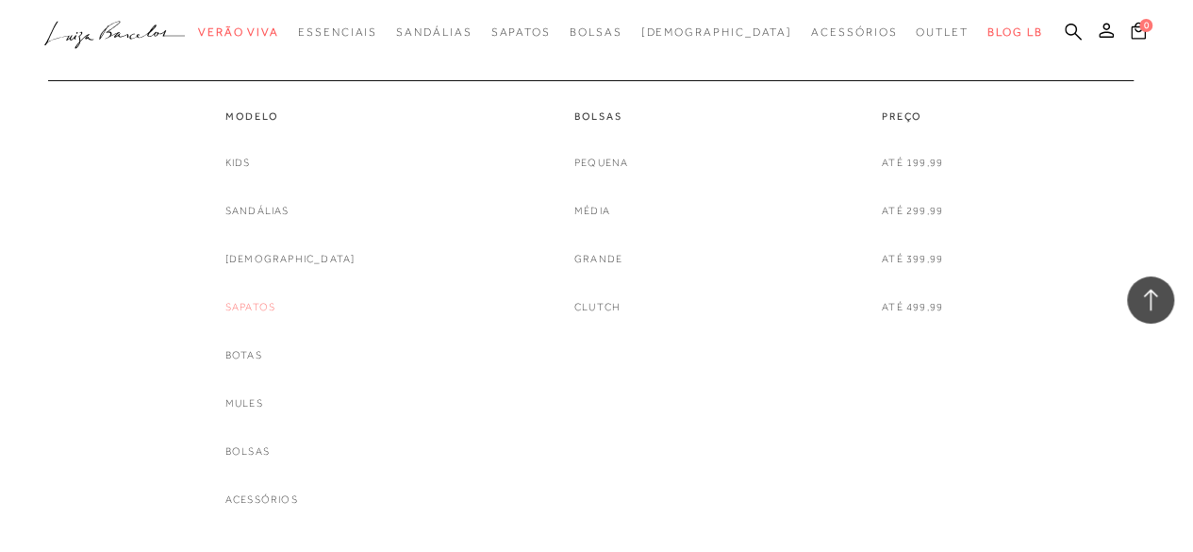
click at [275, 312] on link "Sapatos" at bounding box center [250, 307] width 50 height 20
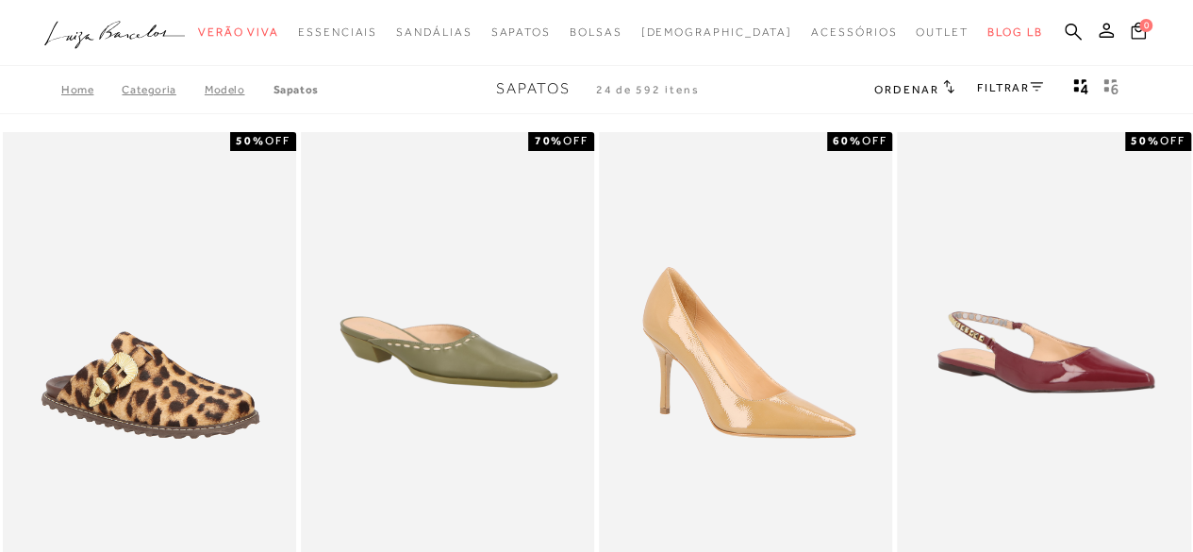
click at [934, 84] on span "Ordenar" at bounding box center [907, 89] width 64 height 13
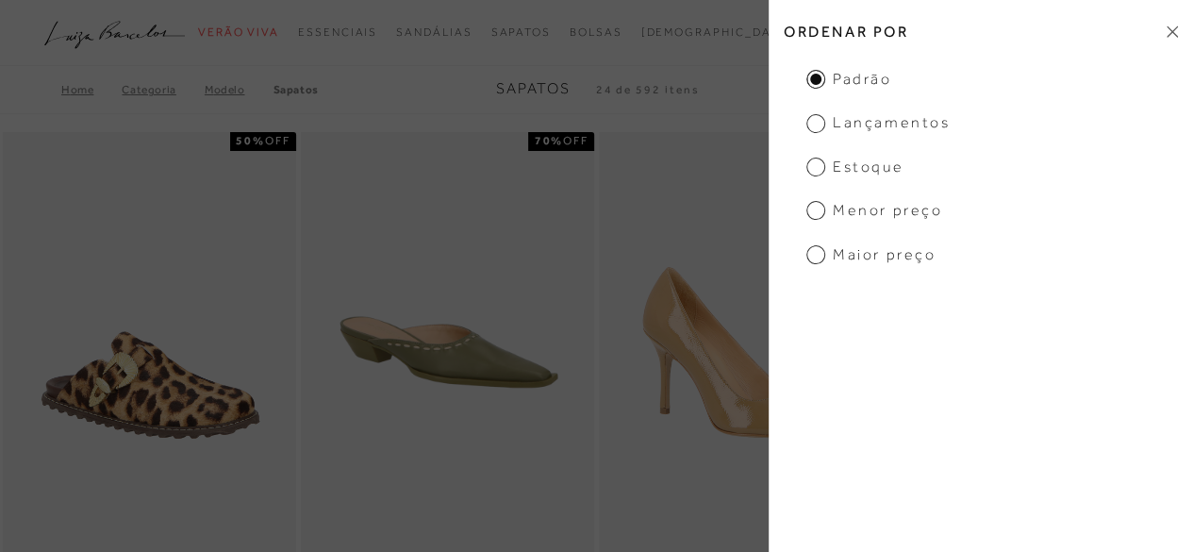
click at [870, 218] on span "Menor preço" at bounding box center [875, 210] width 136 height 21
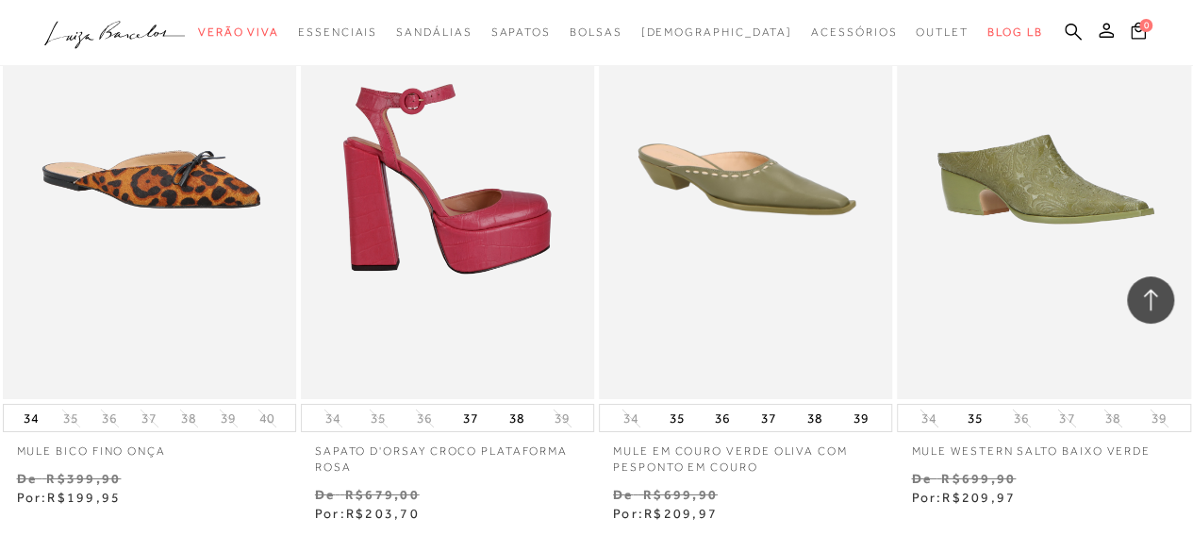
scroll to position [3587, 0]
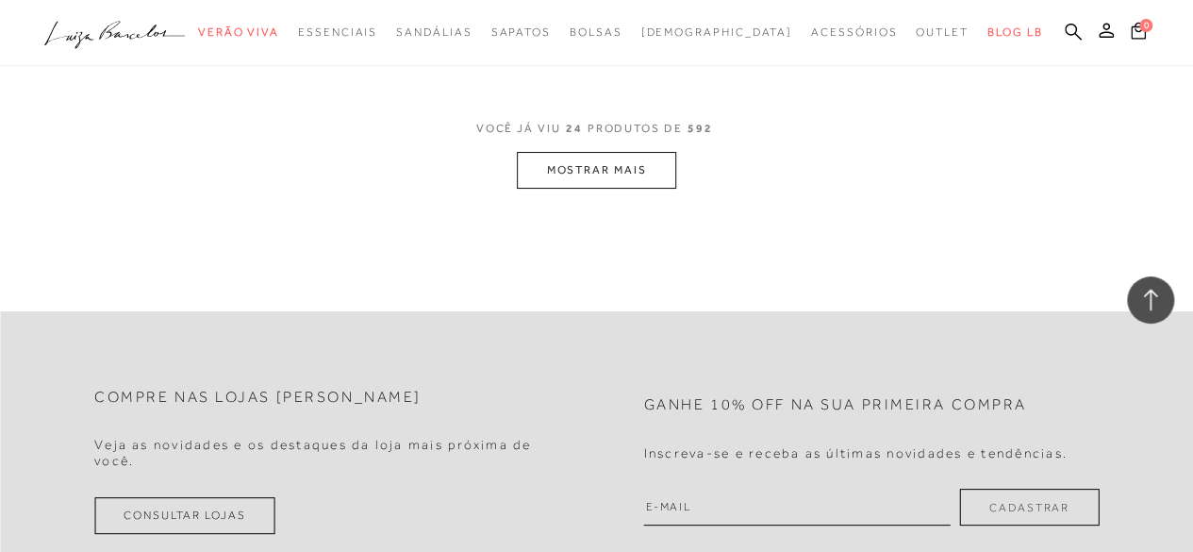
click at [547, 171] on button "MOSTRAR MAIS" at bounding box center [596, 170] width 158 height 37
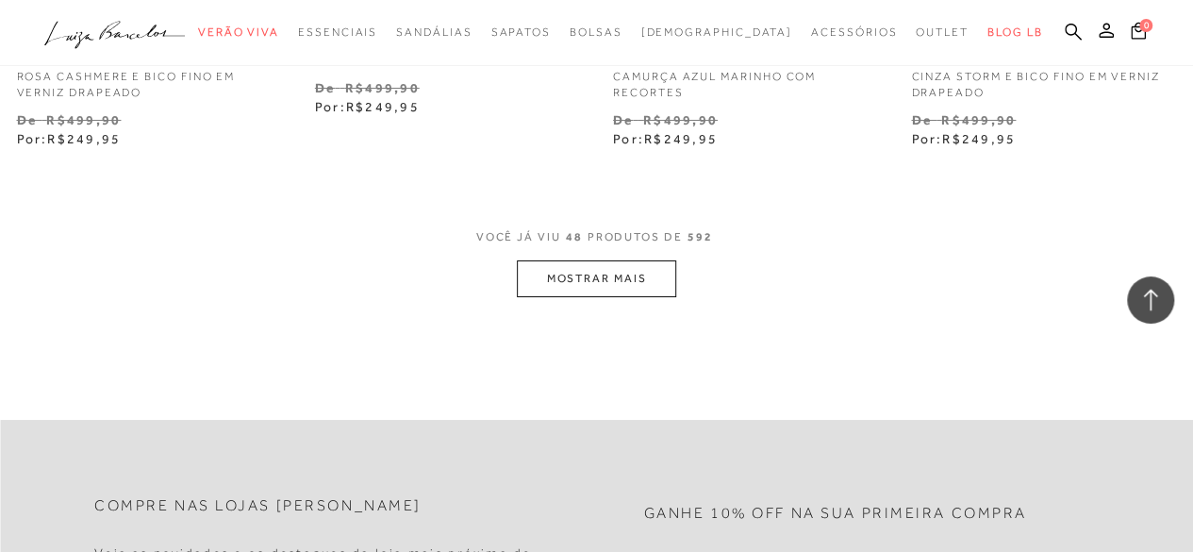
scroll to position [7018, 0]
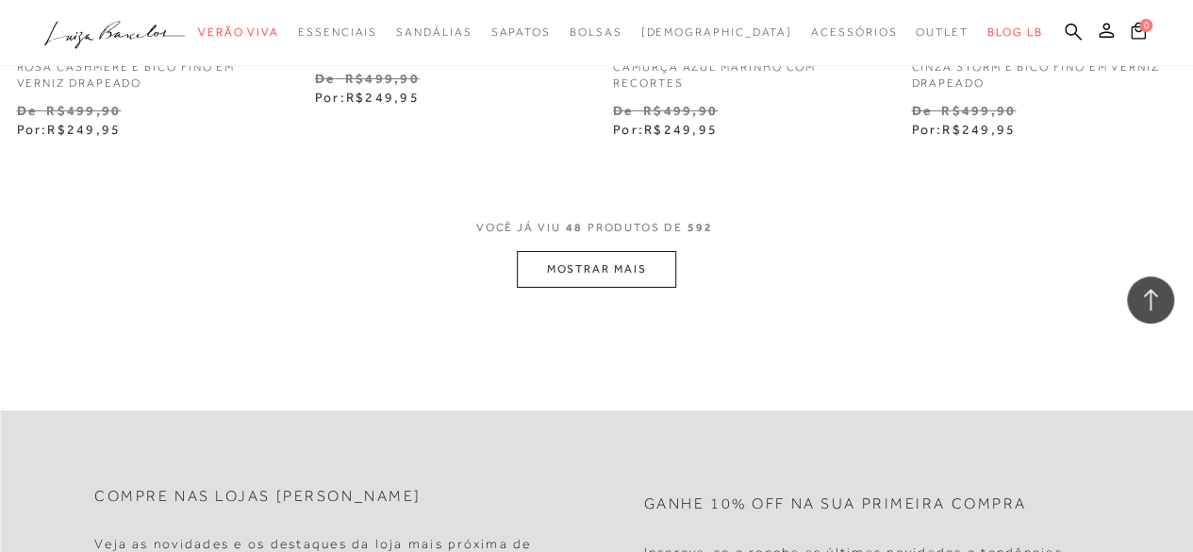
click at [638, 251] on button "MOSTRAR MAIS" at bounding box center [596, 269] width 158 height 37
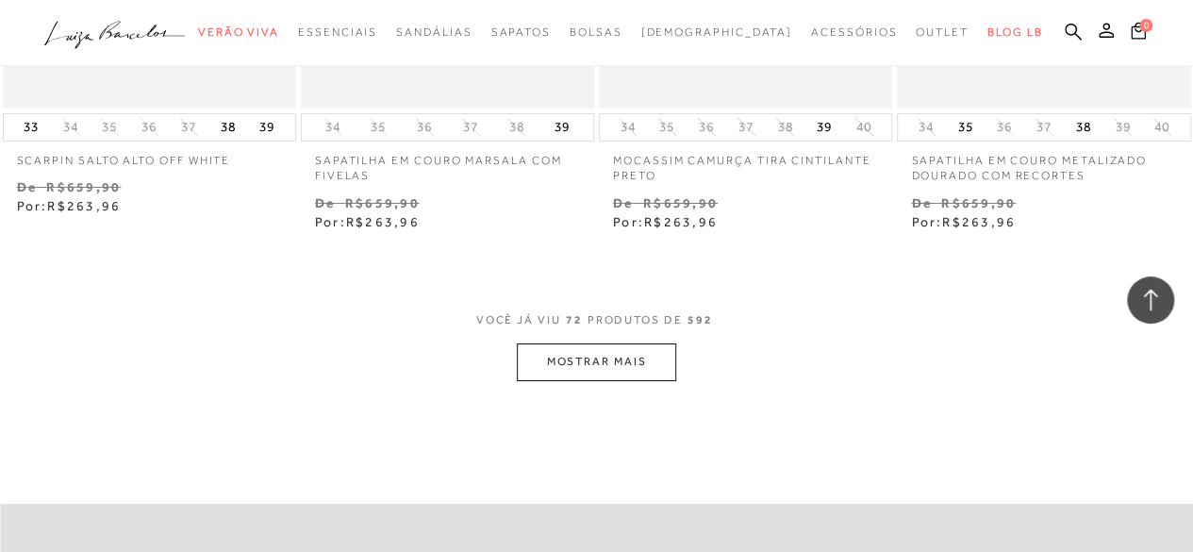
scroll to position [10481, 0]
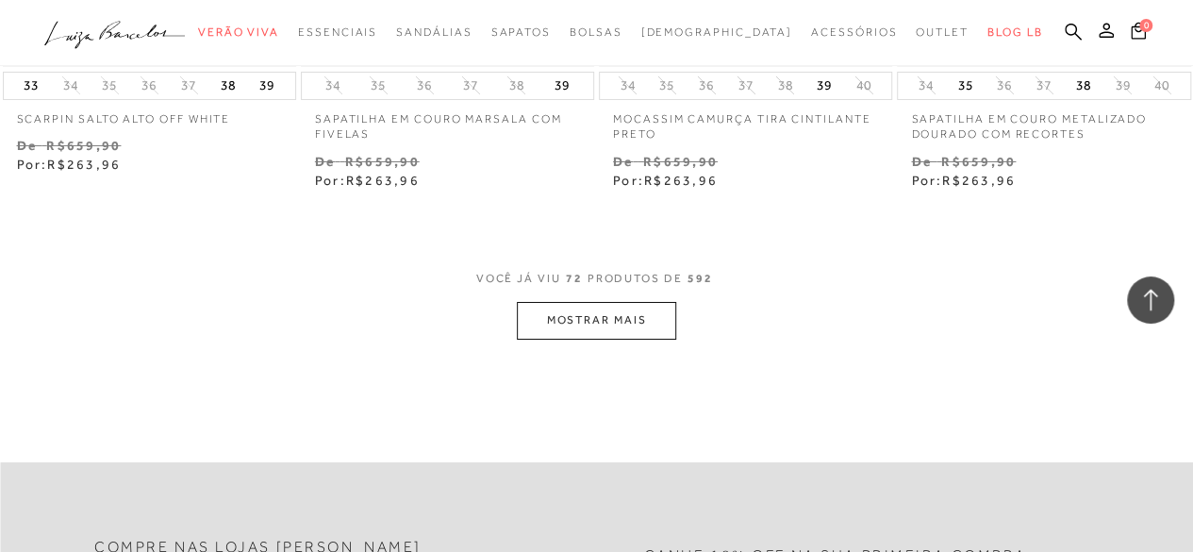
click at [584, 302] on button "MOSTRAR MAIS" at bounding box center [596, 320] width 158 height 37
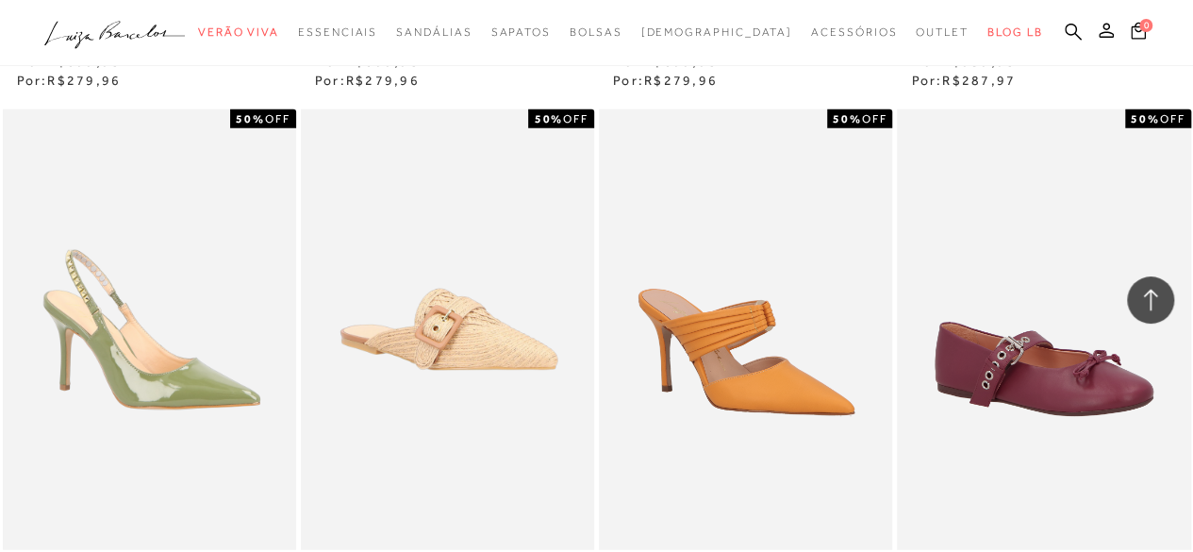
scroll to position [13115, 0]
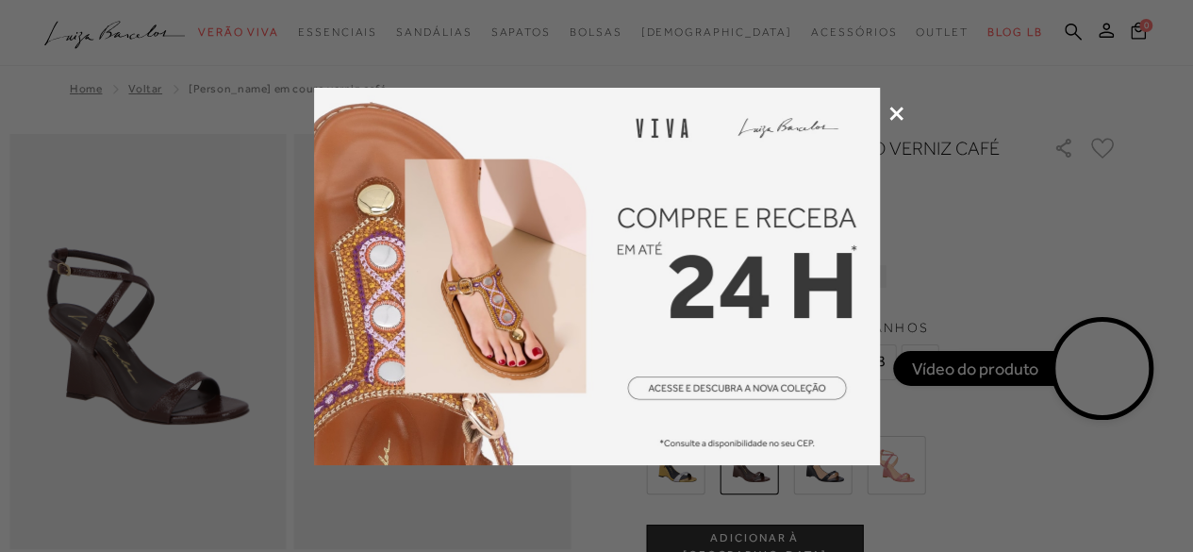
click at [892, 119] on icon at bounding box center [897, 114] width 14 height 14
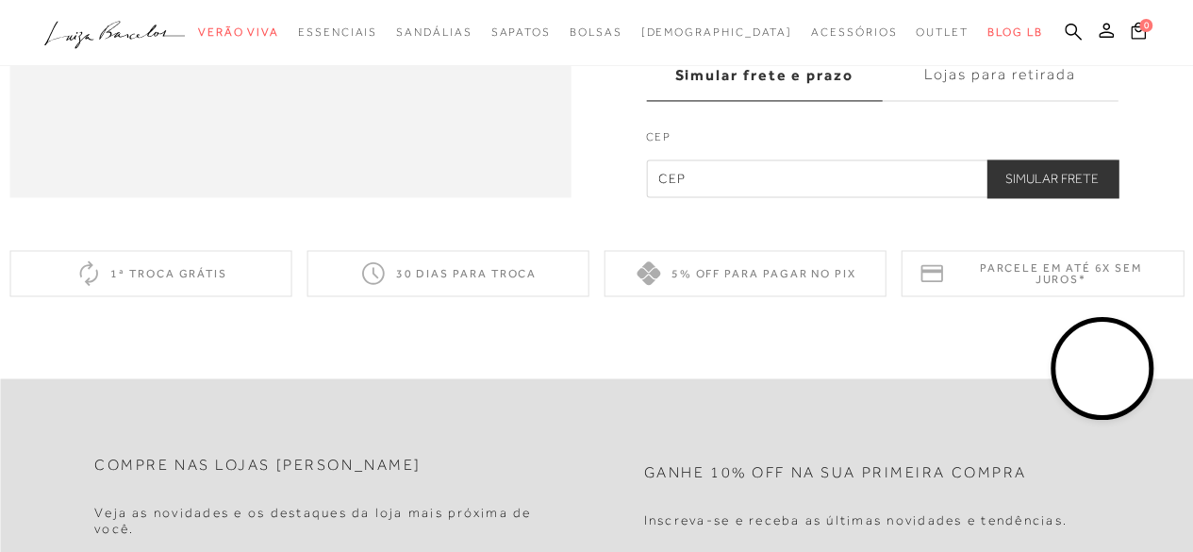
scroll to position [1485, 0]
click at [1085, 336] on video at bounding box center [1103, 369] width 89 height 89
click at [1104, 385] on video at bounding box center [1102, 369] width 89 height 89
drag, startPoint x: 1104, startPoint y: 385, endPoint x: 1038, endPoint y: 392, distance: 66.4
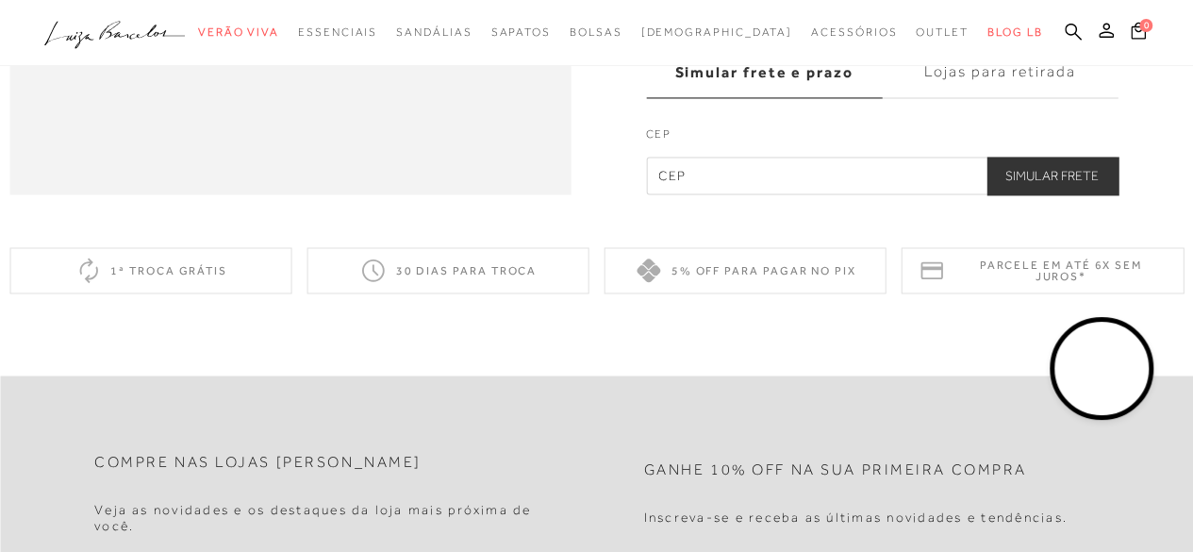
click at [1058, 392] on video at bounding box center [1102, 369] width 89 height 89
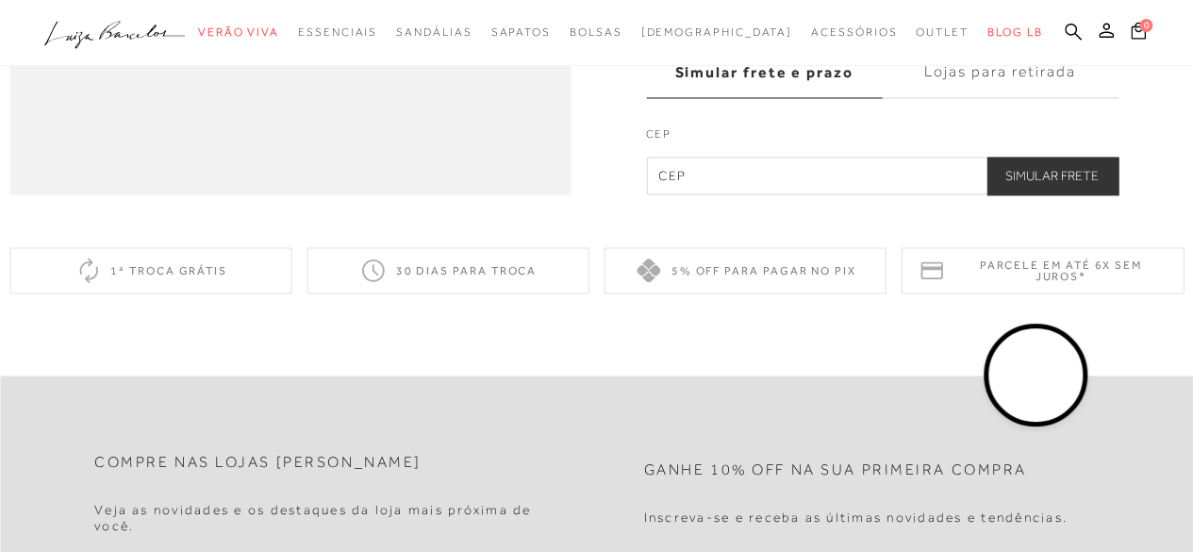
click at [1038, 392] on video at bounding box center [1036, 375] width 89 height 89
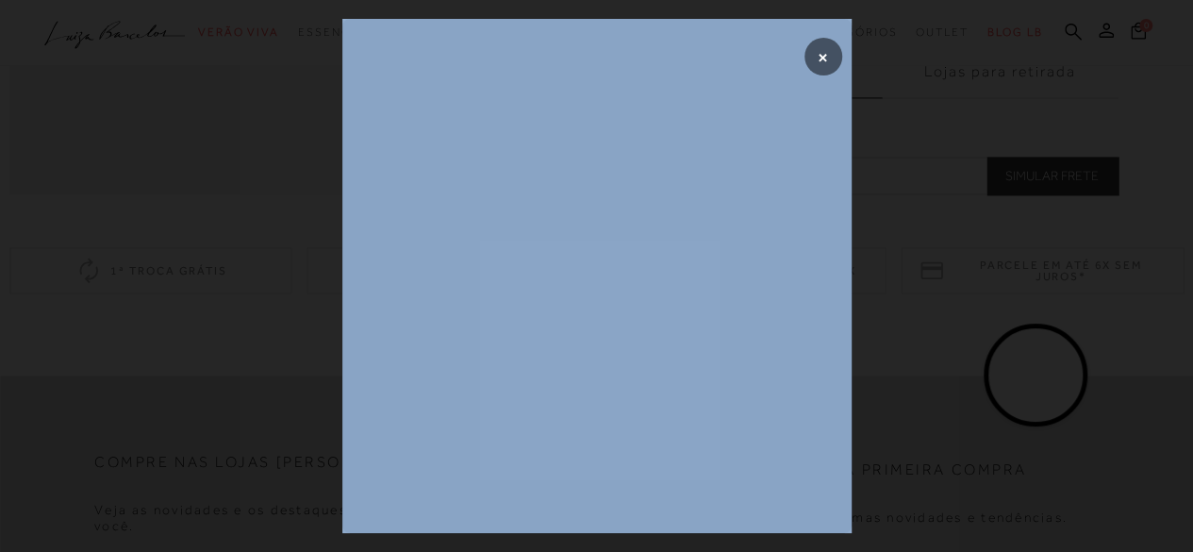
click at [1038, 392] on div "×" at bounding box center [596, 276] width 1193 height 552
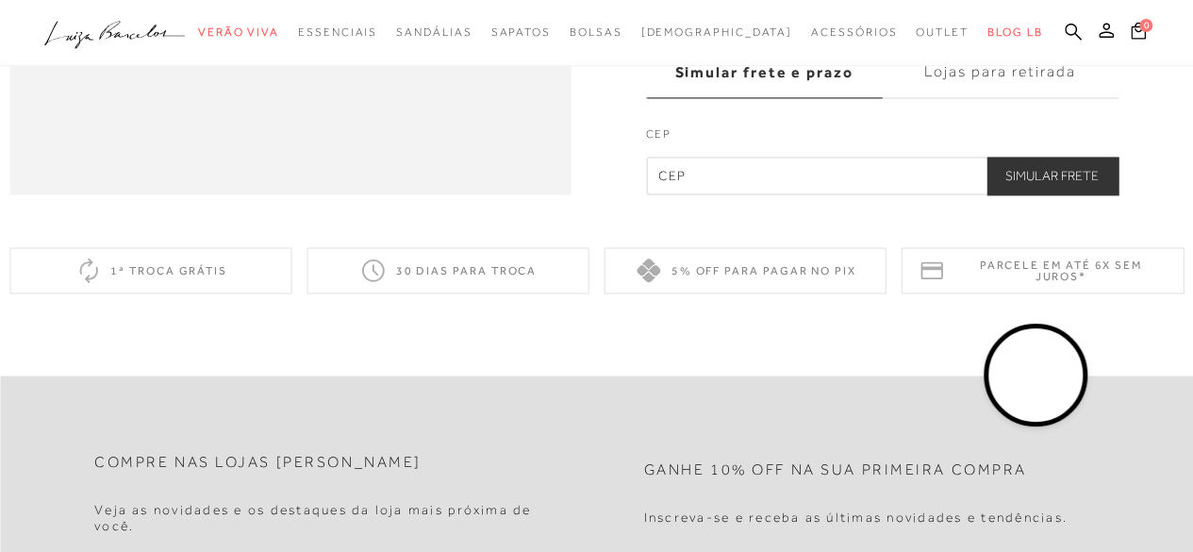
click at [1038, 392] on video at bounding box center [1036, 375] width 89 height 89
click at [1038, 369] on video at bounding box center [1036, 375] width 89 height 89
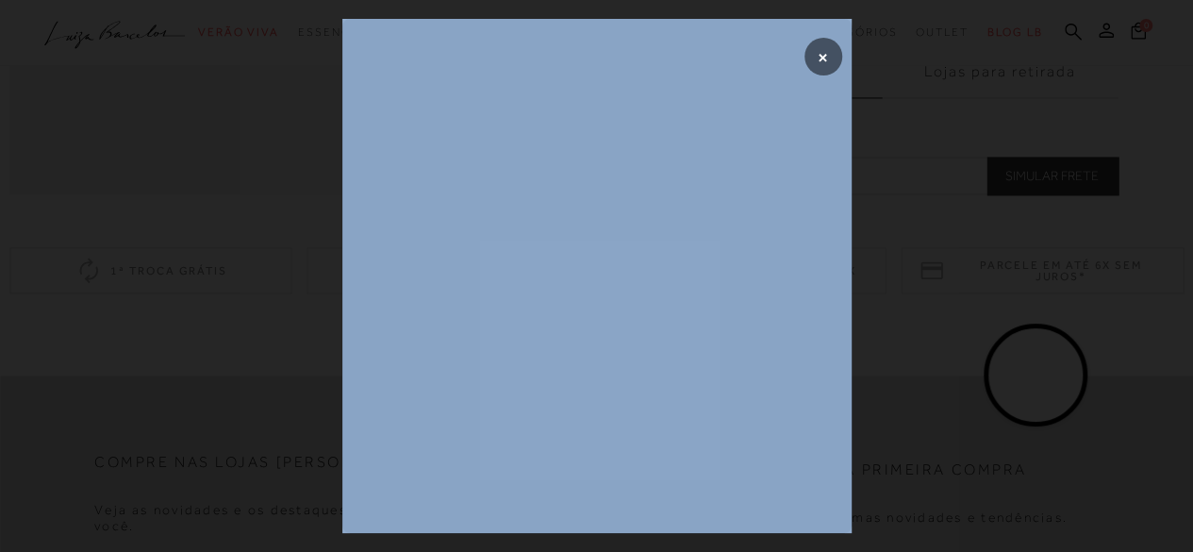
click at [1038, 369] on div "×" at bounding box center [596, 276] width 1193 height 552
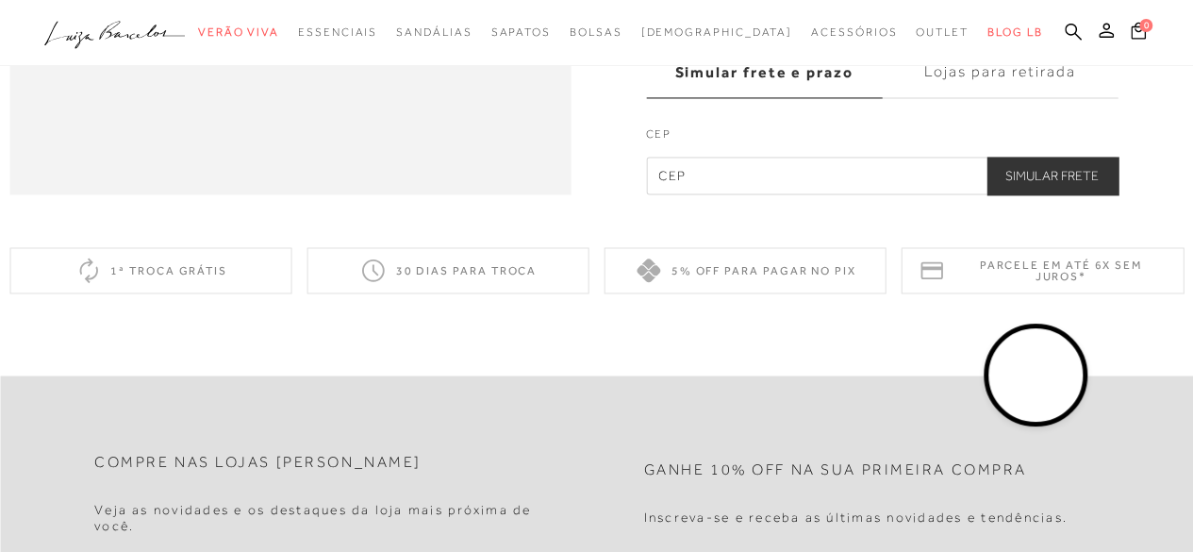
click at [1038, 369] on video at bounding box center [1036, 375] width 89 height 89
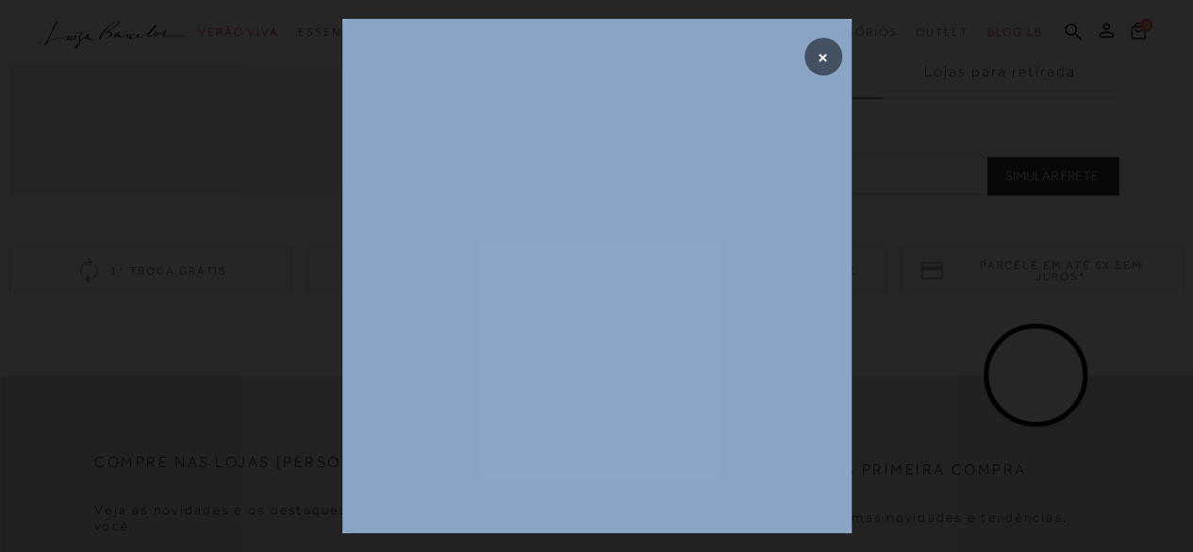
click at [1038, 369] on div "×" at bounding box center [596, 276] width 1193 height 552
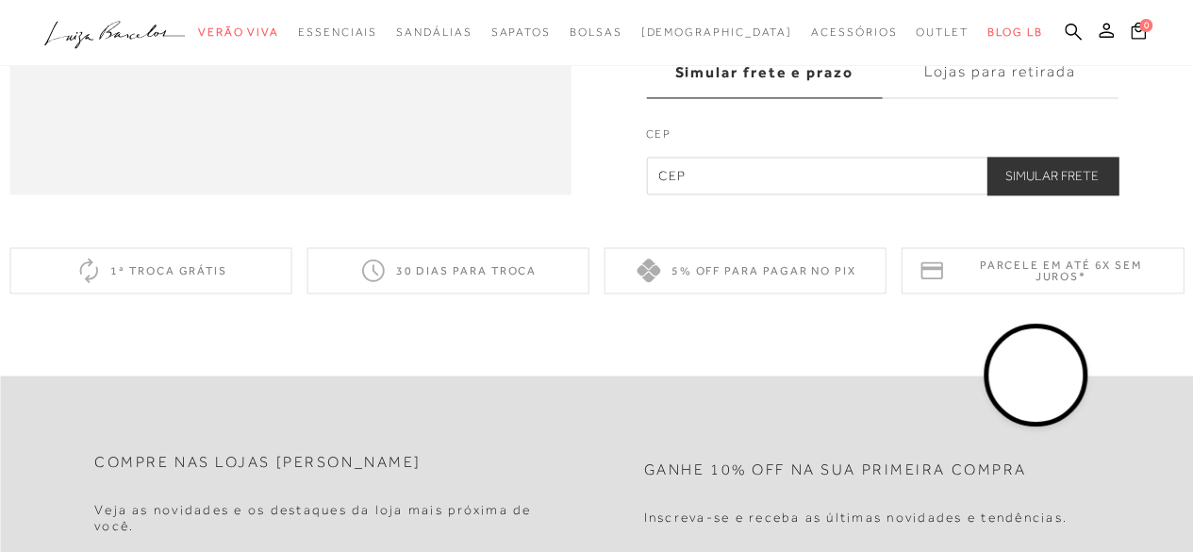
click at [1038, 369] on video at bounding box center [1036, 375] width 89 height 89
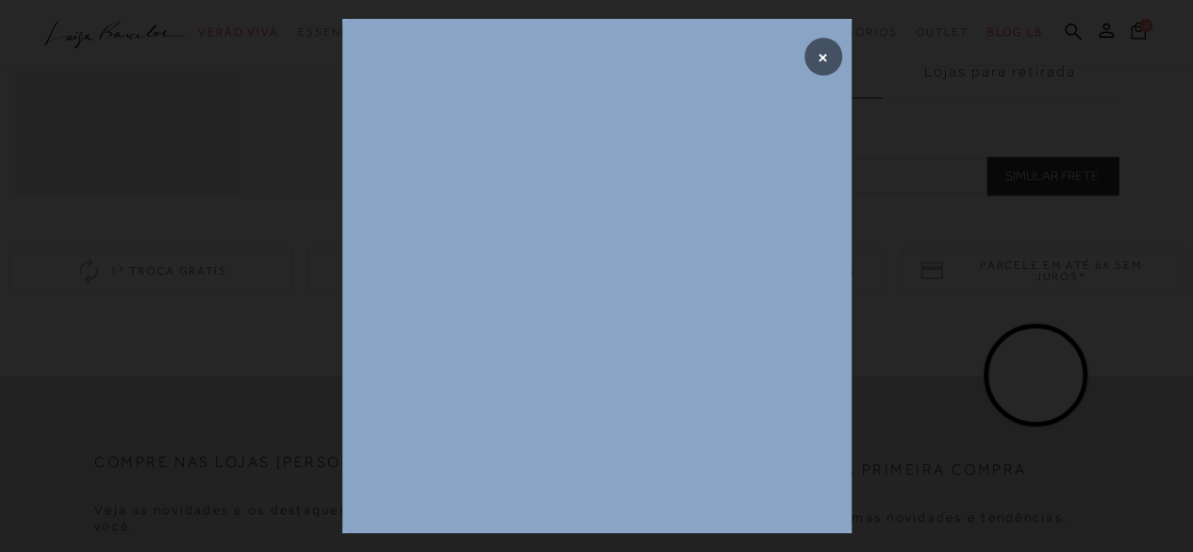
click at [1038, 369] on div "×" at bounding box center [596, 276] width 1193 height 552
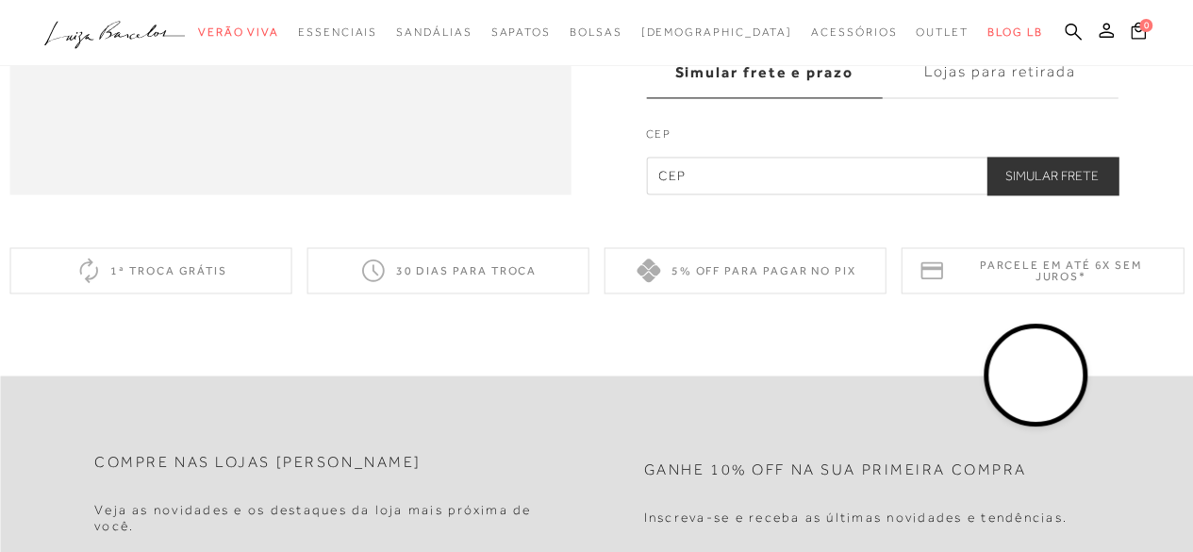
click at [1038, 369] on video at bounding box center [1036, 375] width 89 height 89
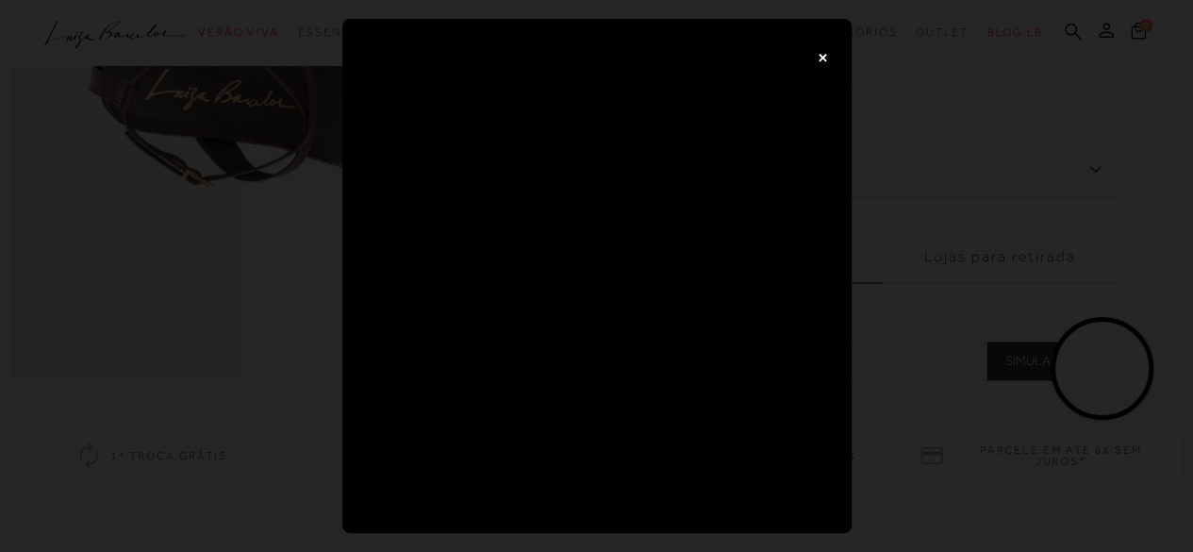
click at [831, 59] on button "×" at bounding box center [824, 57] width 38 height 38
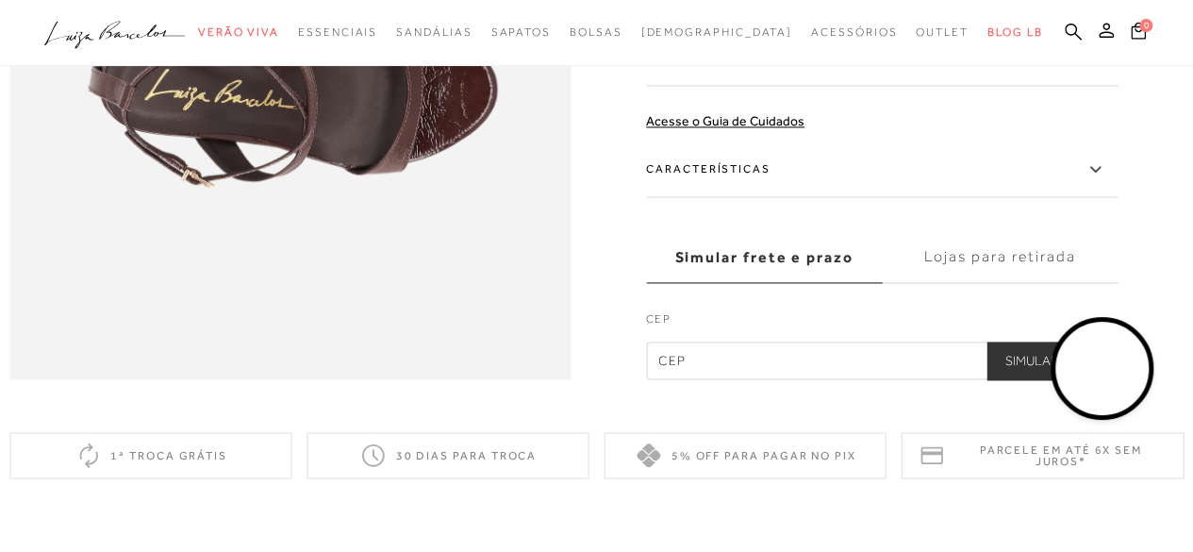
click at [1099, 358] on video at bounding box center [1103, 369] width 89 height 89
